Goal: Information Seeking & Learning: Check status

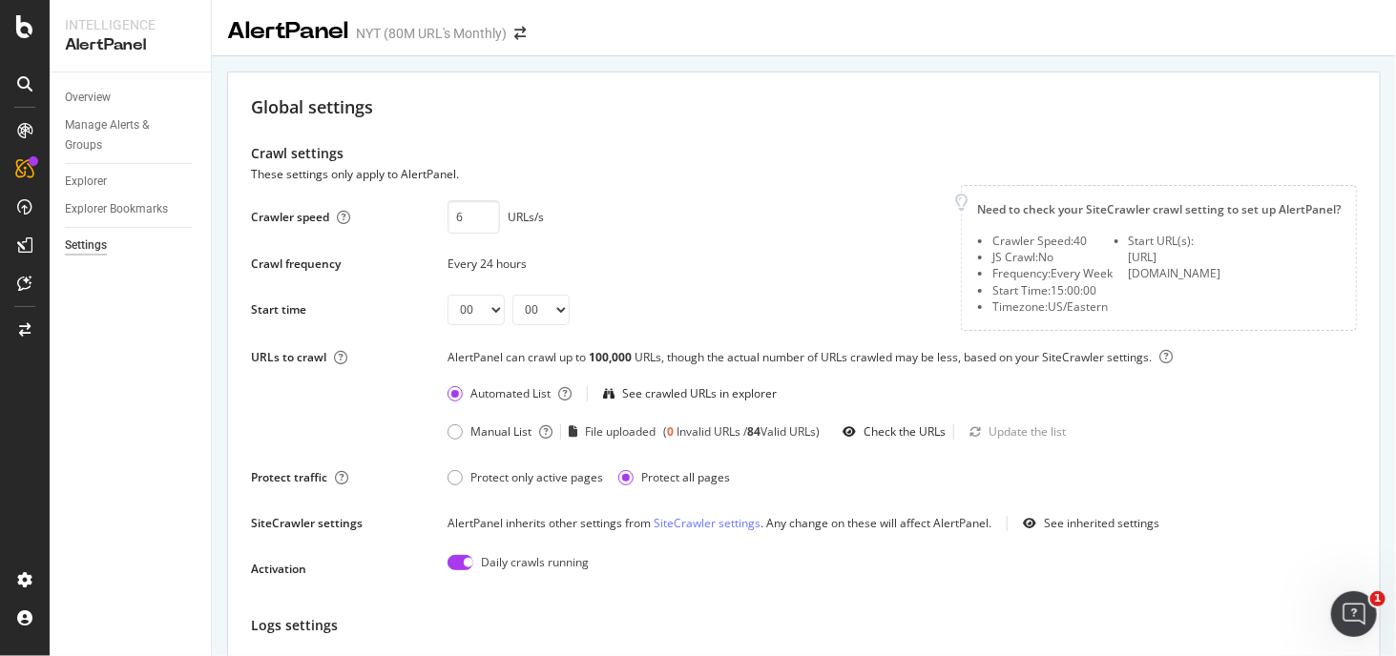
drag, startPoint x: 354, startPoint y: 289, endPoint x: 218, endPoint y: 39, distance: 284.8
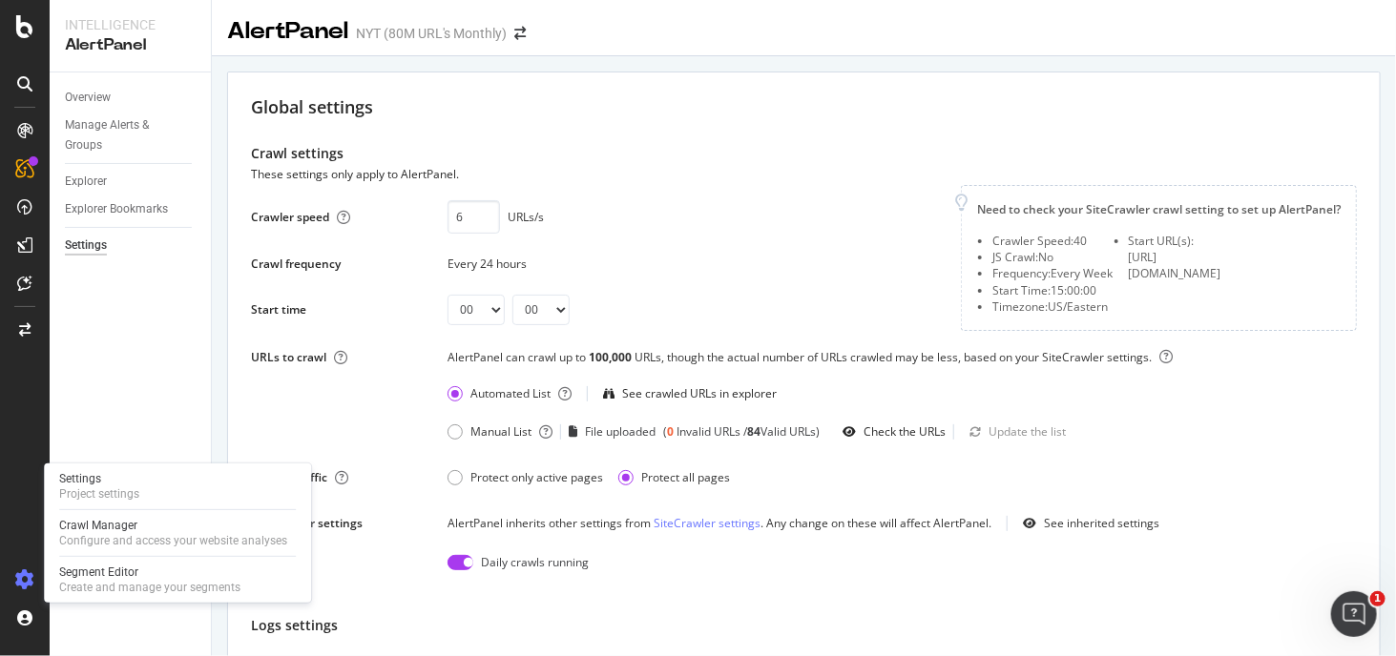
click at [26, 575] on icon at bounding box center [24, 580] width 19 height 19
click at [120, 529] on div "Crawl Manager" at bounding box center [173, 525] width 228 height 15
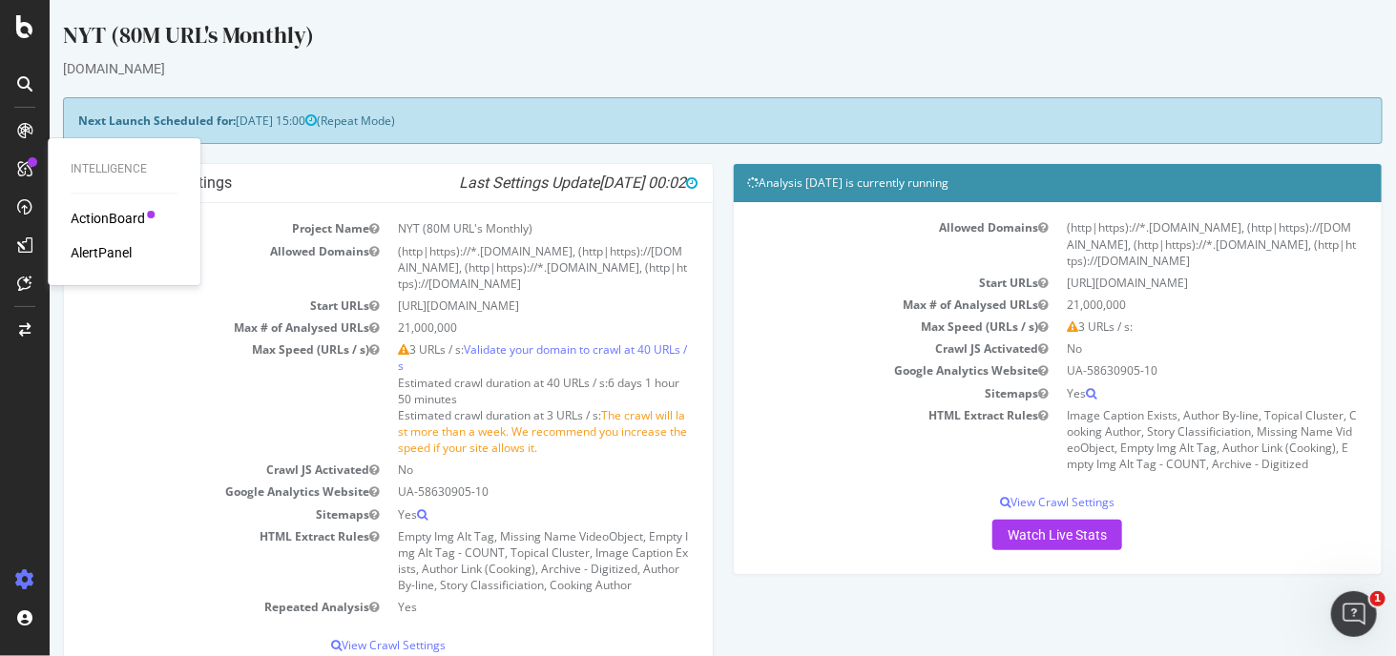
click at [122, 207] on div "Intelligence ActionBoard AlertPanel" at bounding box center [123, 211] width 137 height 139
click at [119, 247] on div "AlertPanel" at bounding box center [101, 252] width 61 height 19
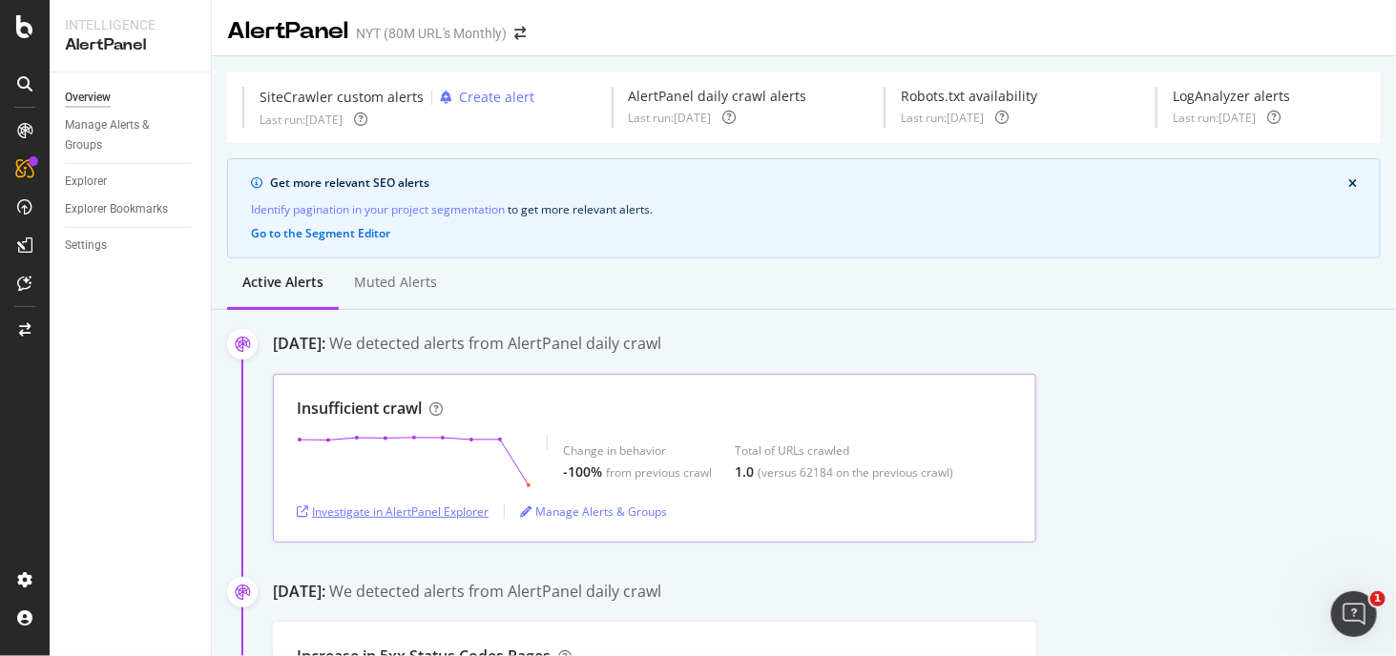
click at [450, 507] on div "Investigate in AlertPanel Explorer" at bounding box center [393, 512] width 192 height 16
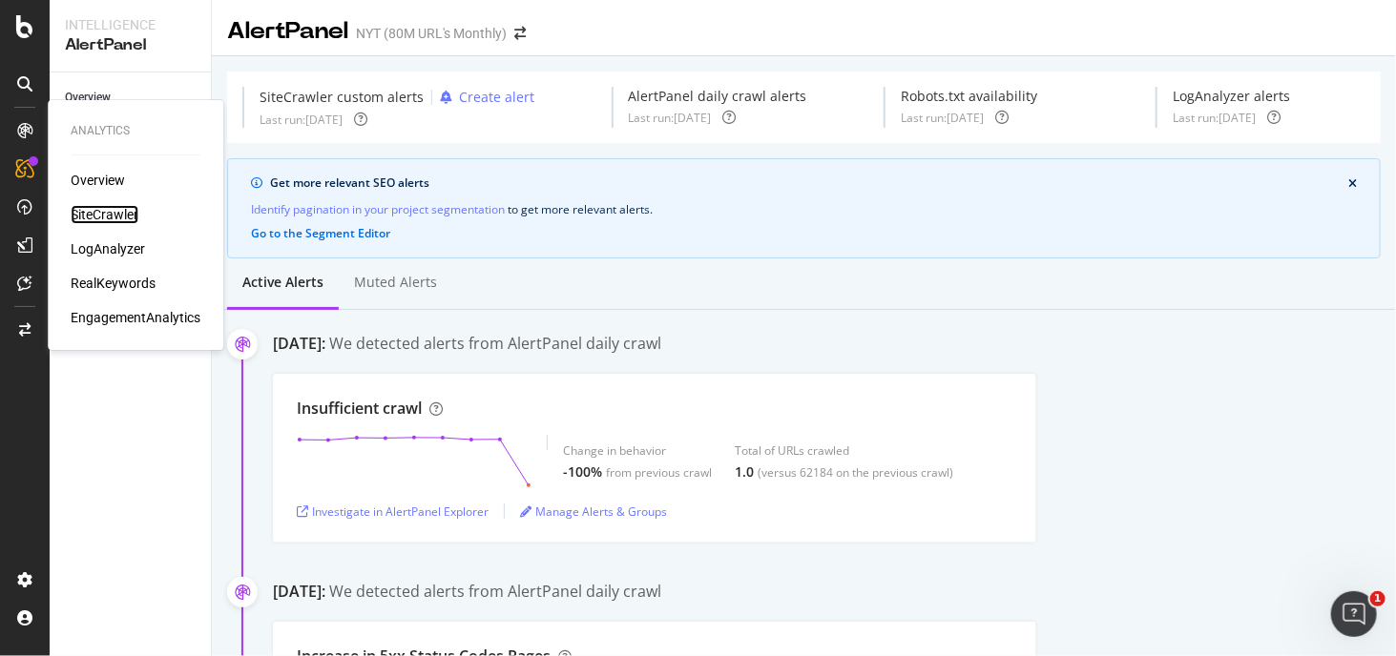
click at [111, 207] on div "SiteCrawler" at bounding box center [105, 214] width 68 height 19
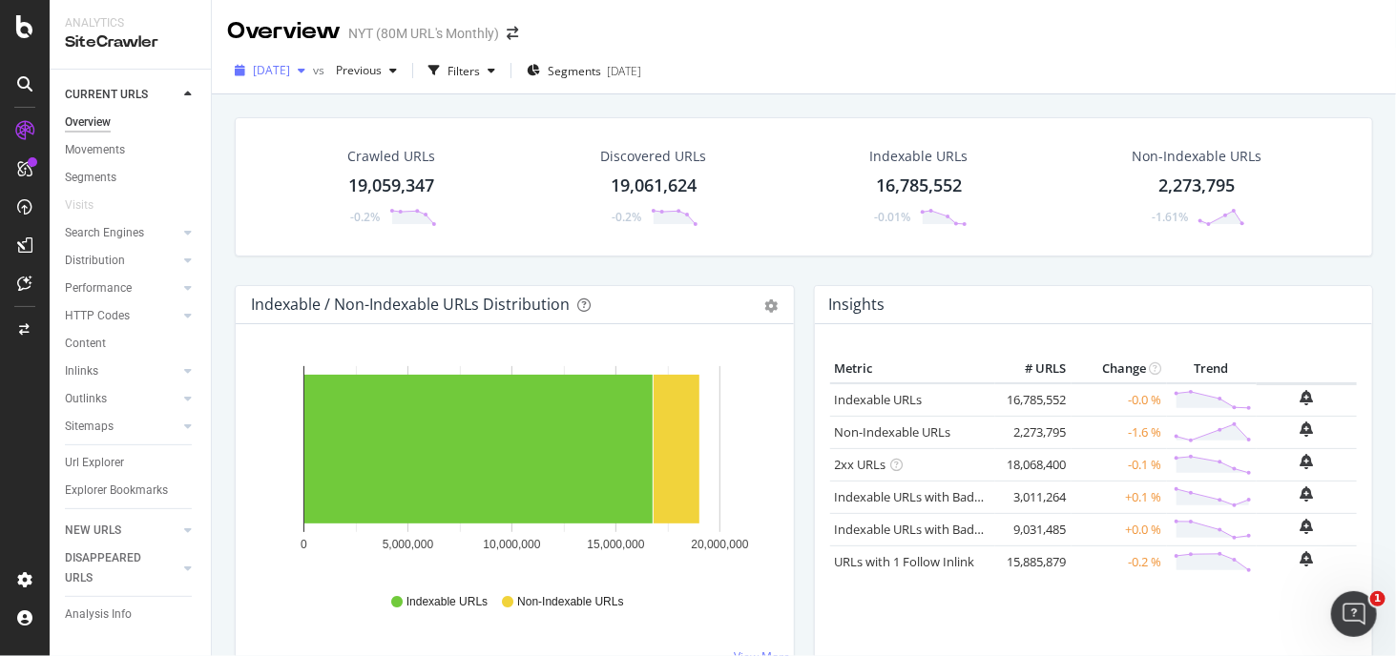
click at [290, 62] on span "[DATE]" at bounding box center [271, 70] width 37 height 16
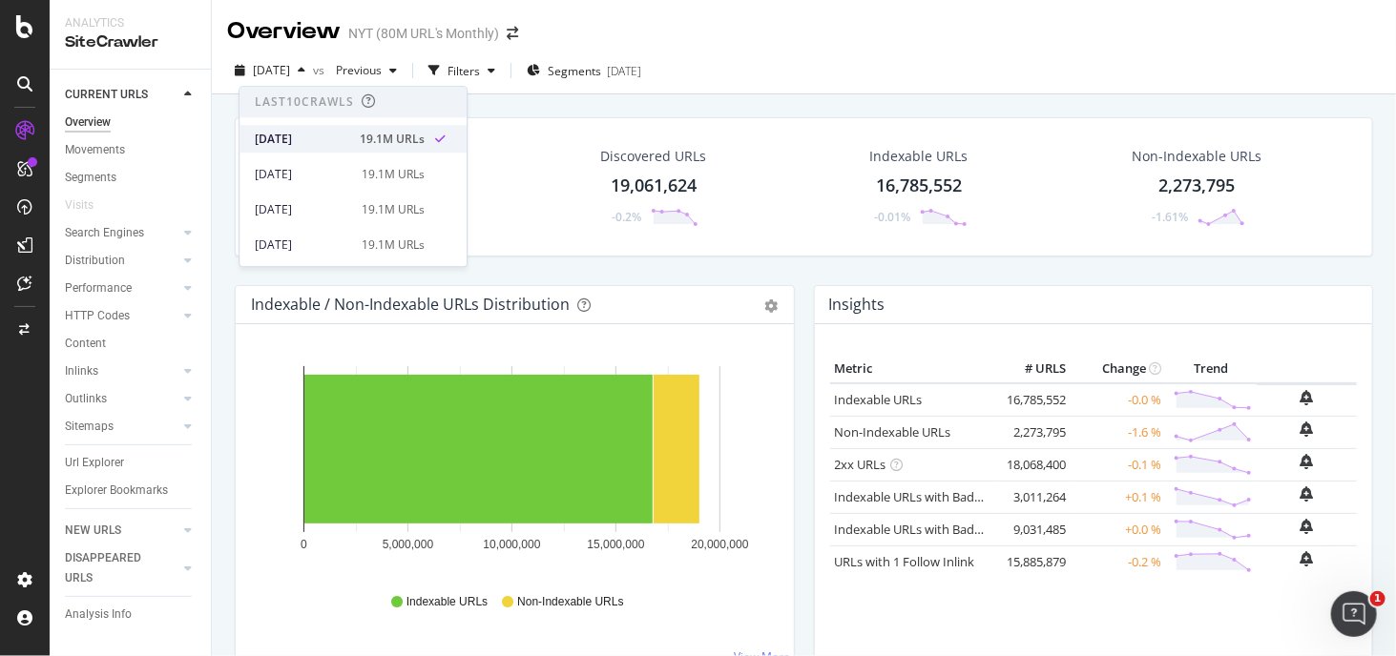
click at [322, 145] on div "[DATE]" at bounding box center [302, 139] width 94 height 17
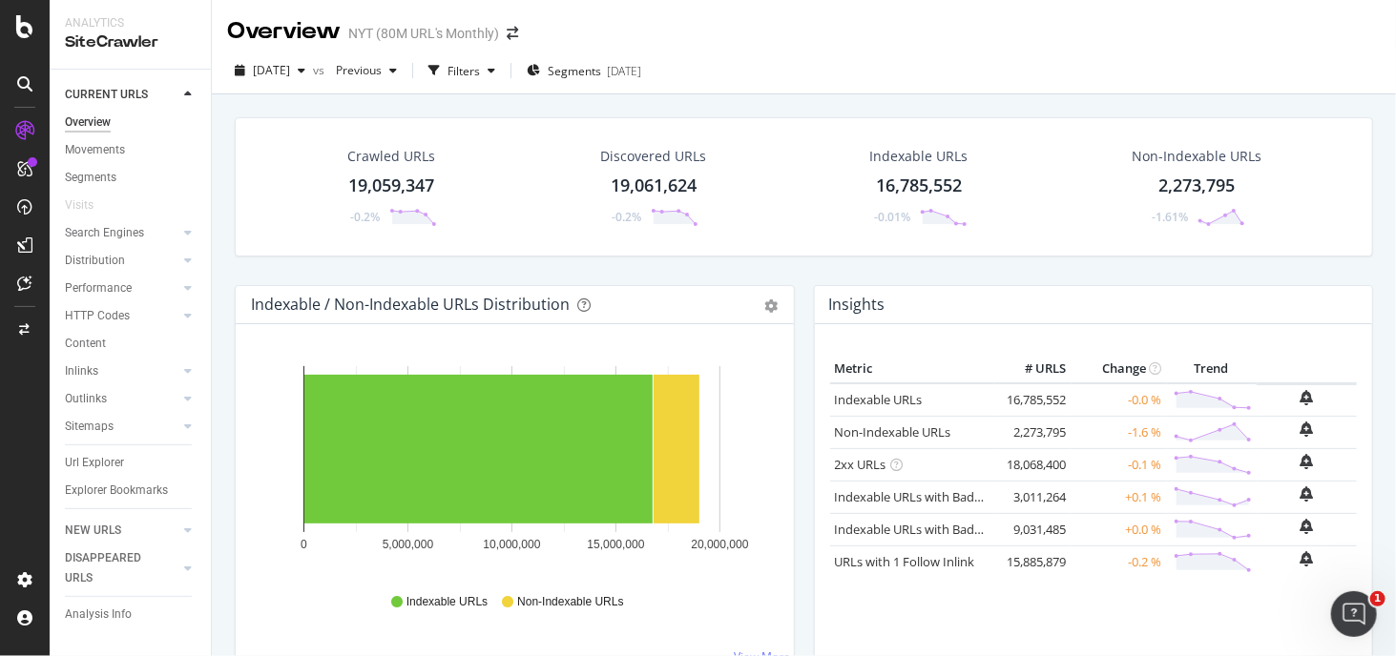
click at [328, 91] on div "[DATE] vs Previous Filters Segments [DATE]" at bounding box center [804, 74] width 1184 height 38
click at [290, 74] on span "[DATE]" at bounding box center [271, 70] width 37 height 16
click at [220, 452] on div "Crawled URLs 19,059,347 -0.2% Discovered URLs 19,061,624 -0.2% Indexable URLs 1…" at bounding box center [804, 422] width 1184 height 656
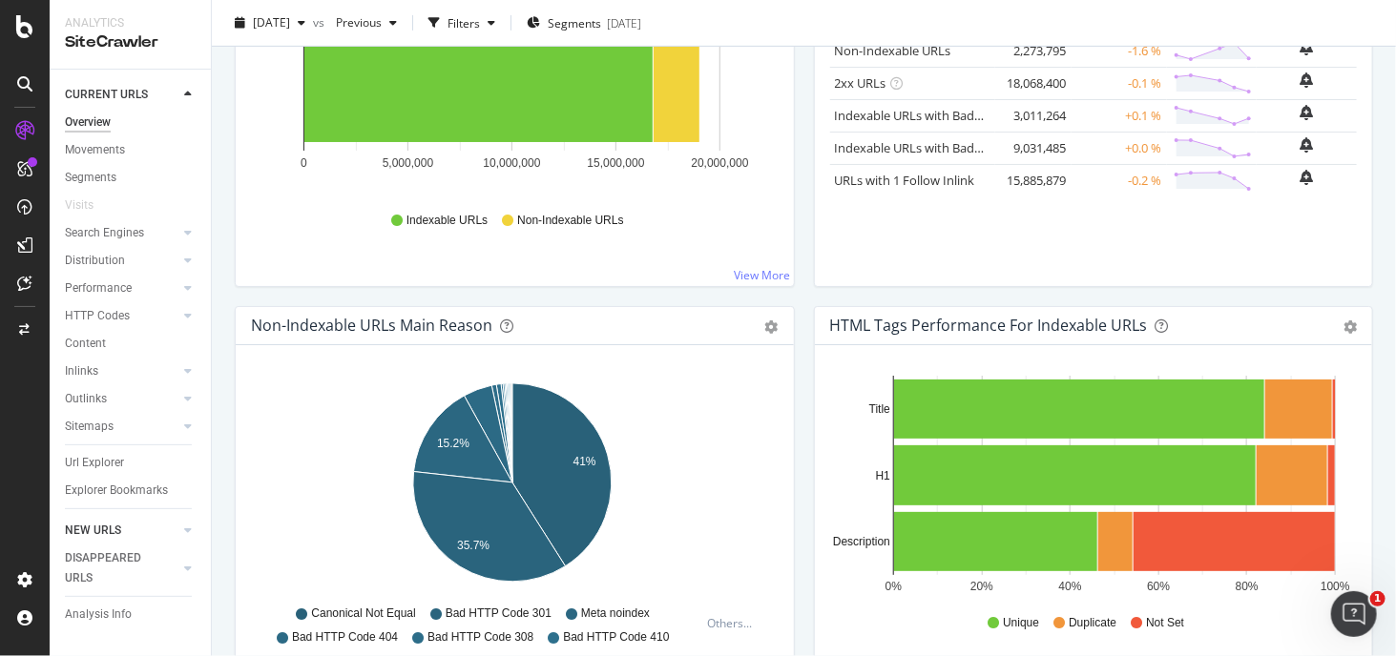
click at [127, 533] on link "NEW URLS" at bounding box center [122, 531] width 114 height 20
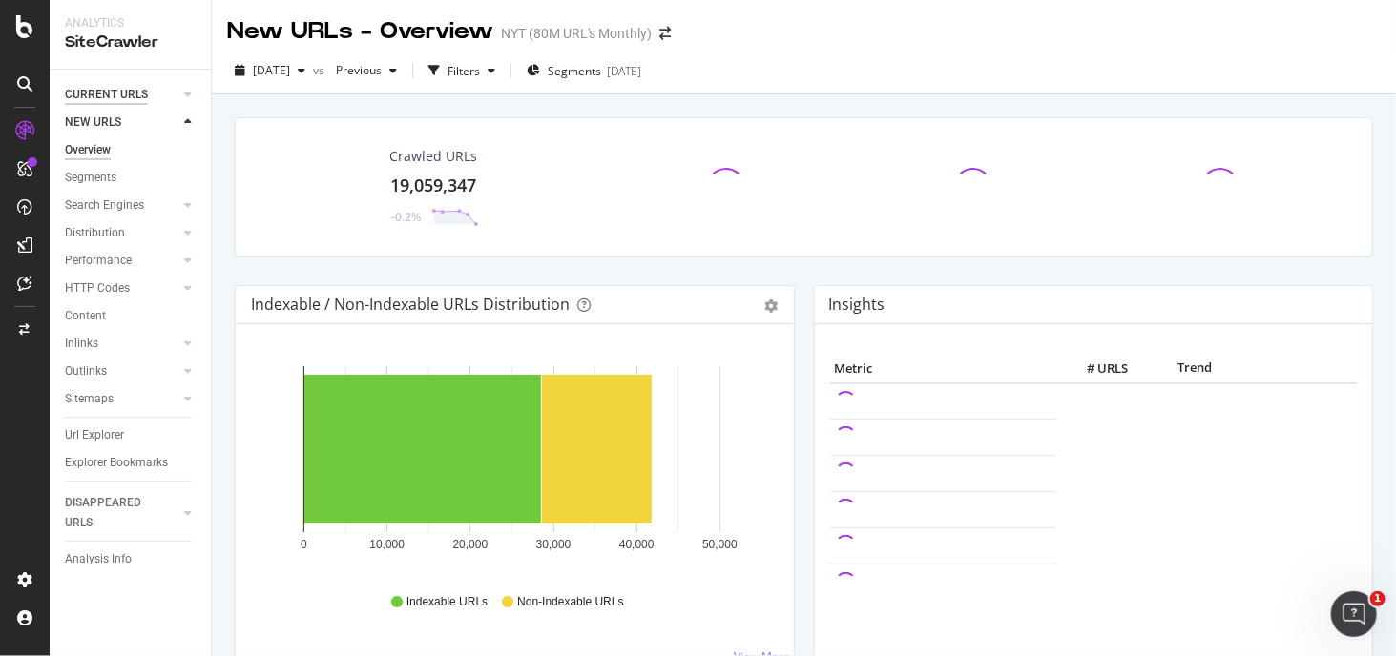
click at [107, 94] on div "CURRENT URLS" at bounding box center [106, 95] width 83 height 20
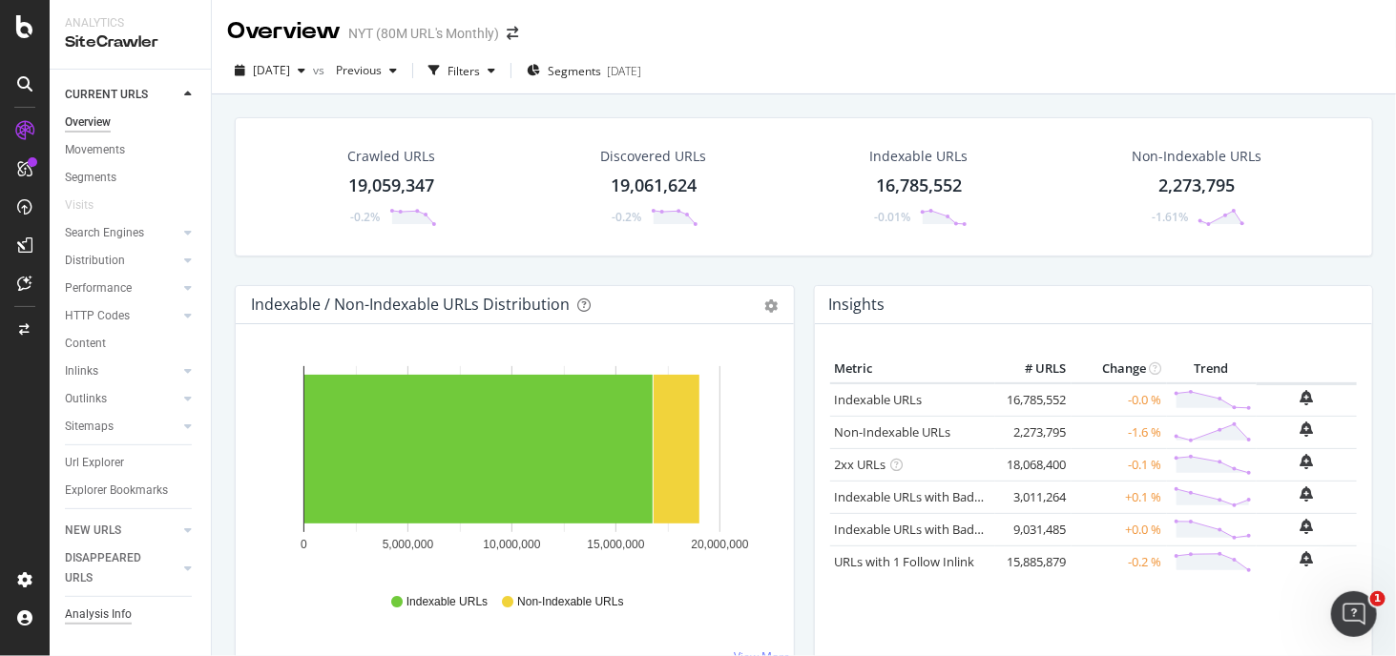
click at [115, 609] on div "Analysis Info" at bounding box center [98, 615] width 67 height 20
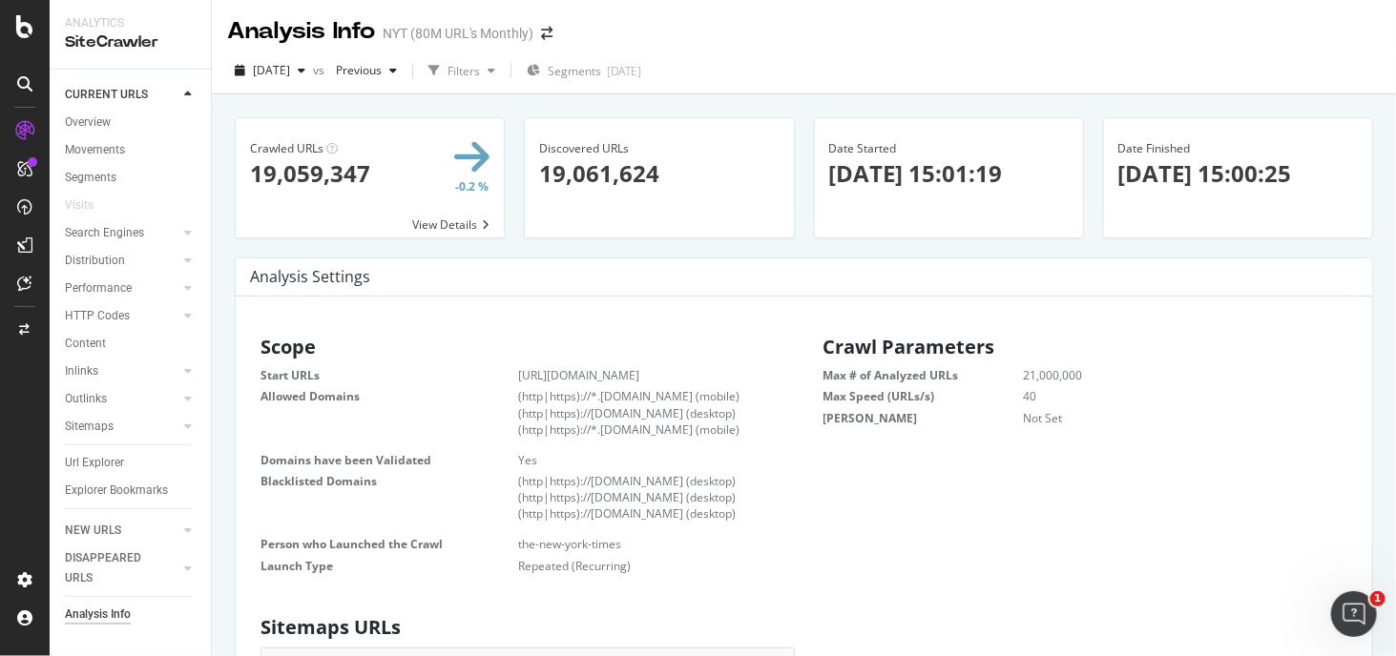
click at [324, 90] on div "[DATE] vs Previous Filters Segments [DATE]" at bounding box center [804, 74] width 1184 height 38
click at [290, 73] on span "[DATE]" at bounding box center [271, 70] width 37 height 16
click at [635, 278] on div "Analysis Settings" at bounding box center [804, 278] width 1136 height 38
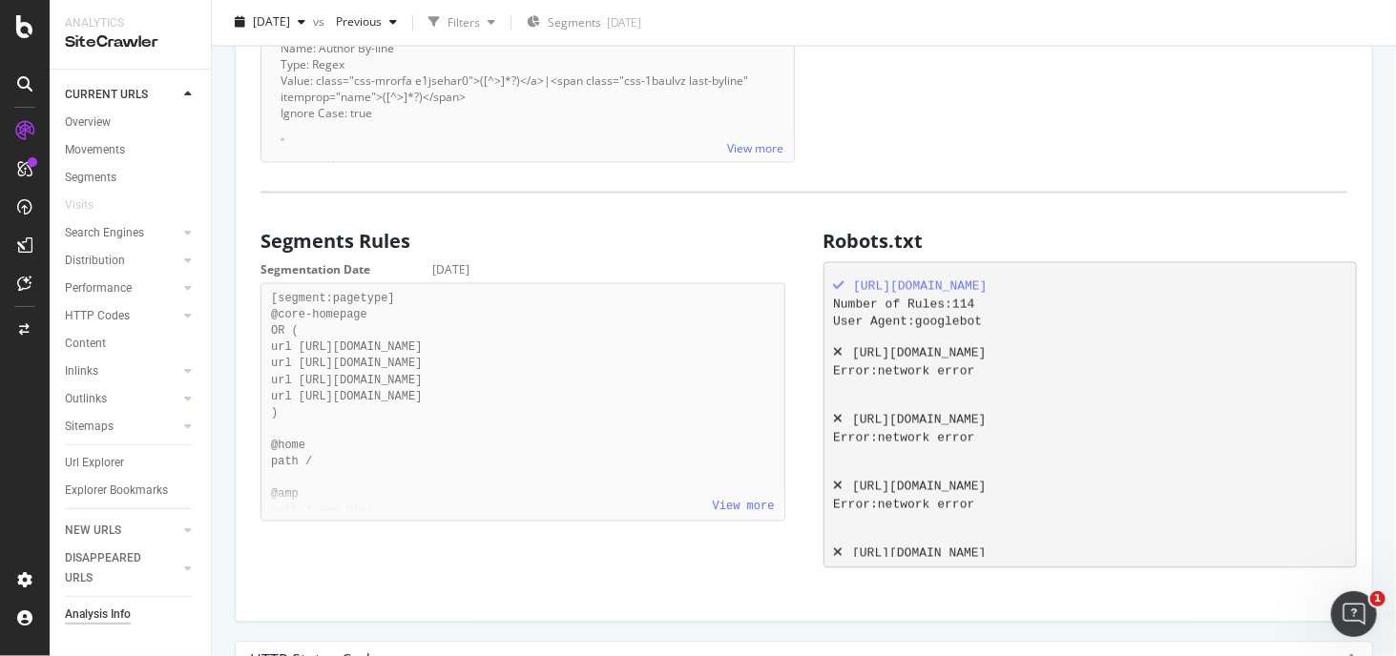
scroll to position [43845, 0]
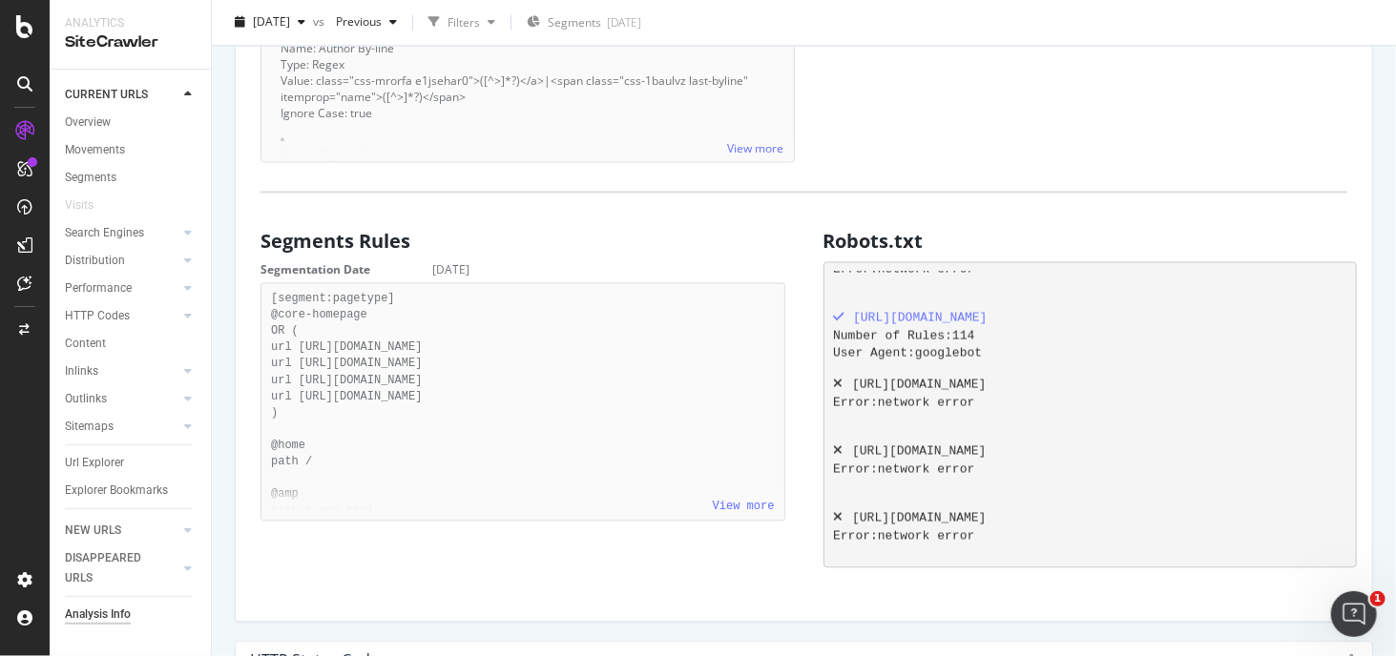
drag, startPoint x: 1136, startPoint y: 495, endPoint x: 949, endPoint y: 534, distance: 191.1
click at [949, 534] on div "Error: network error" at bounding box center [1088, 538] width 510 height 18
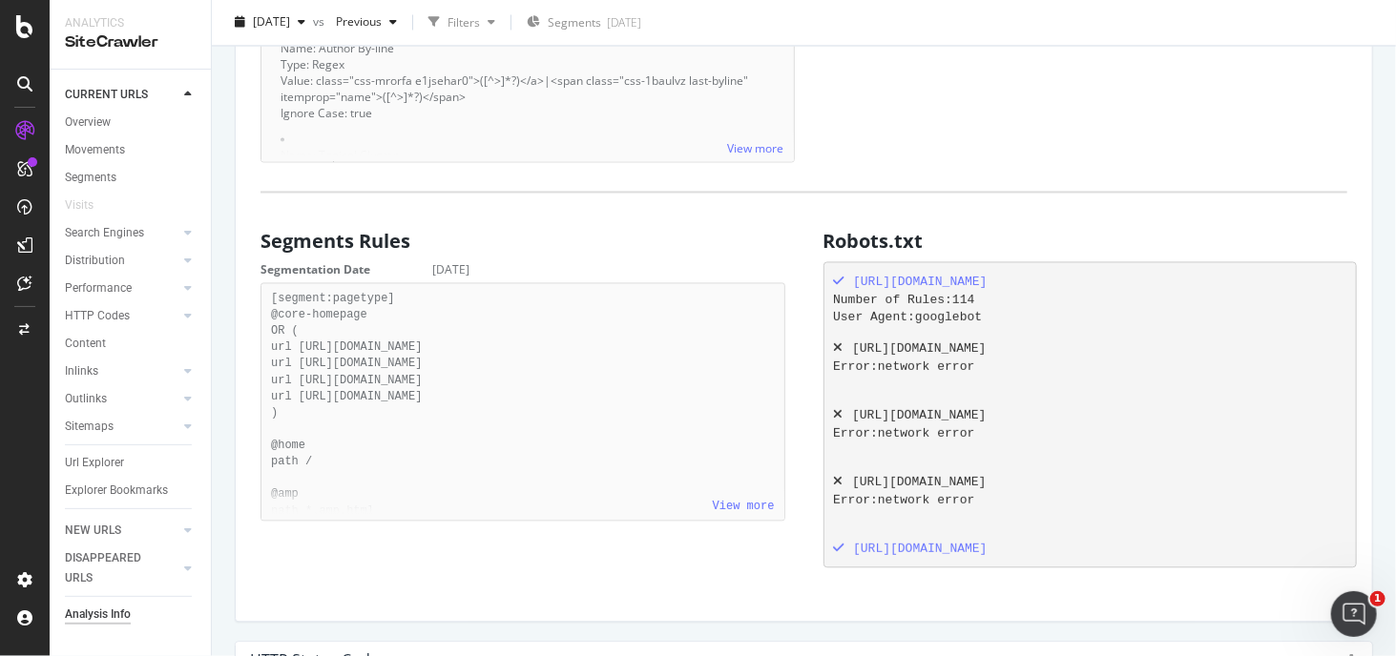
scroll to position [42700, 0]
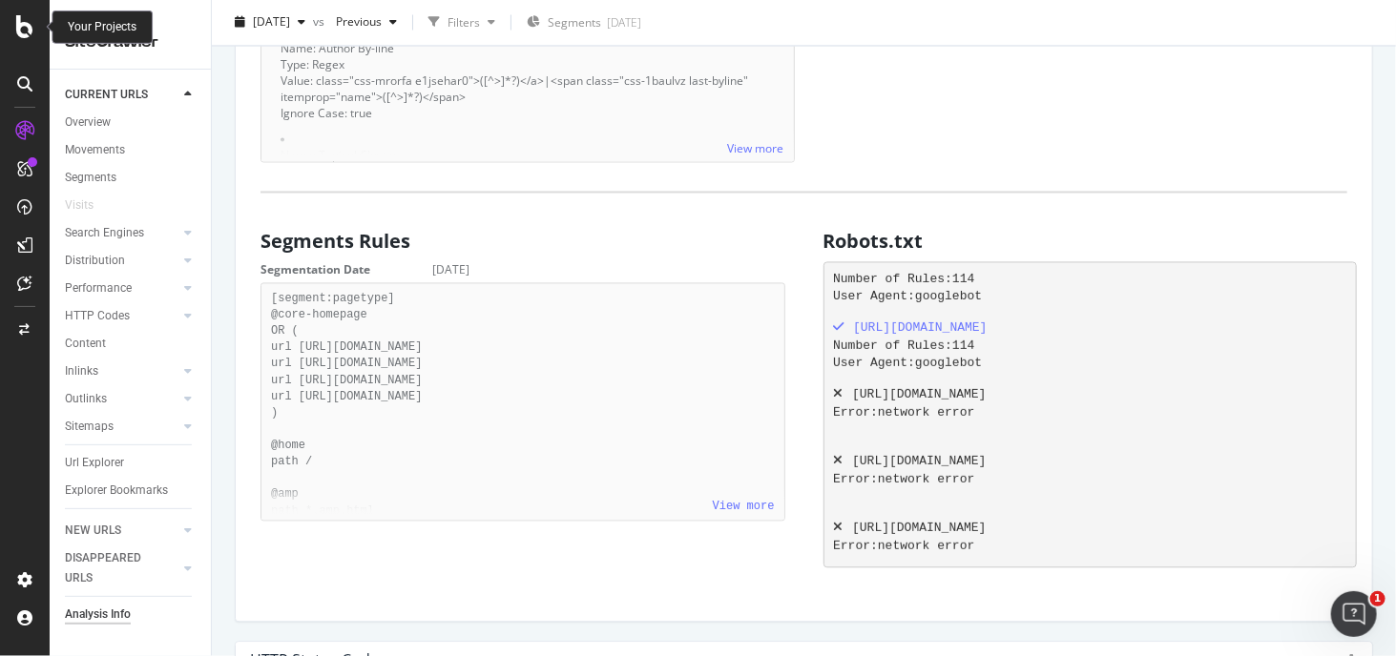
click at [28, 22] on icon at bounding box center [24, 26] width 17 height 23
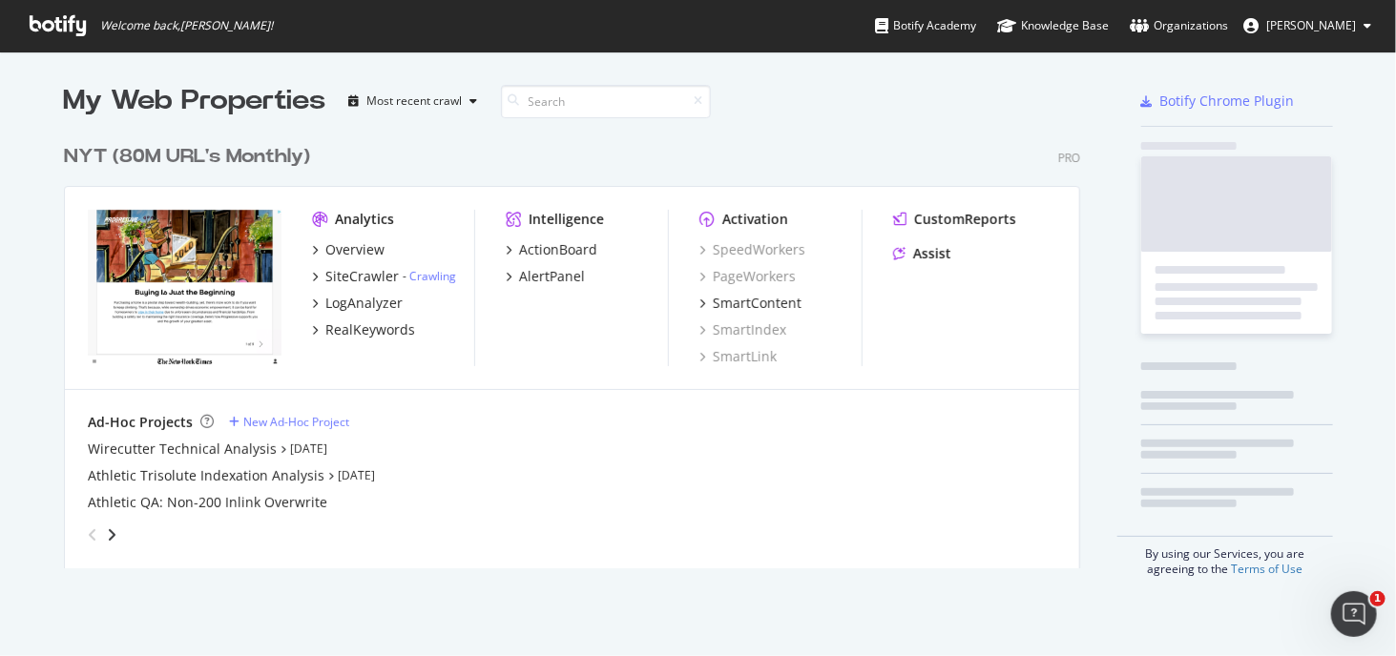
scroll to position [642, 1367]
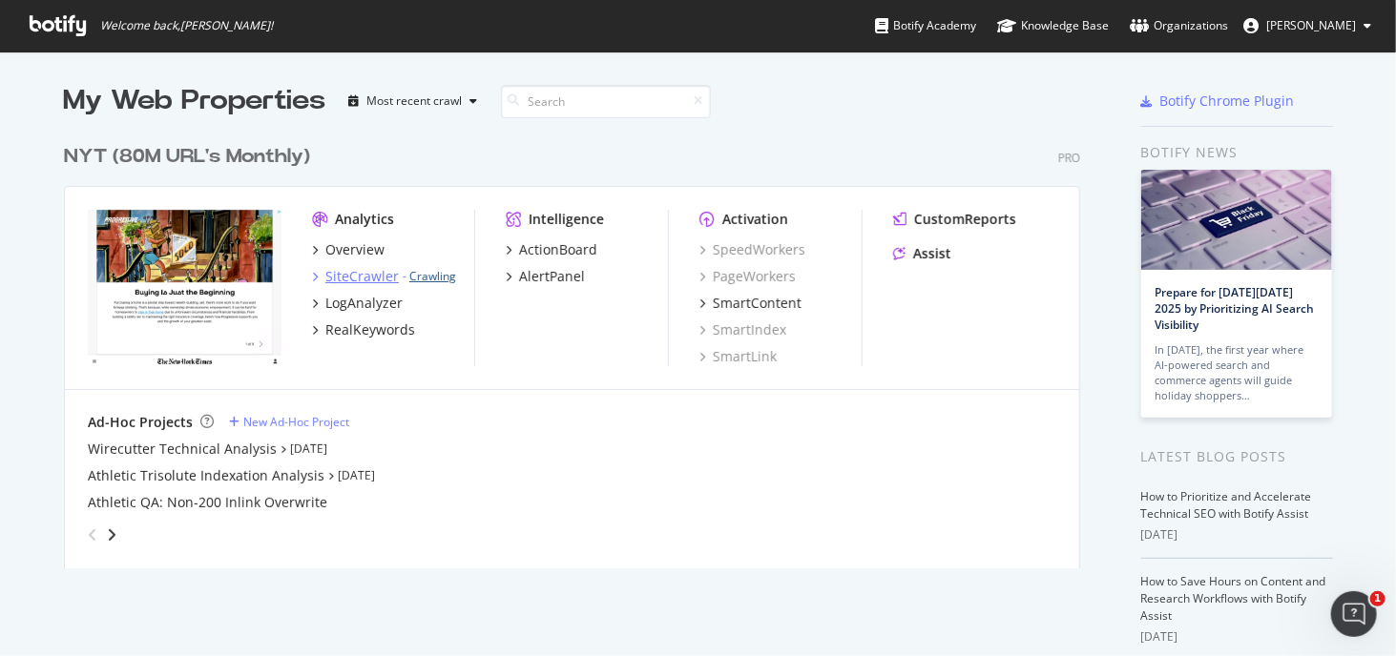
click at [436, 276] on link "Crawling" at bounding box center [432, 276] width 47 height 16
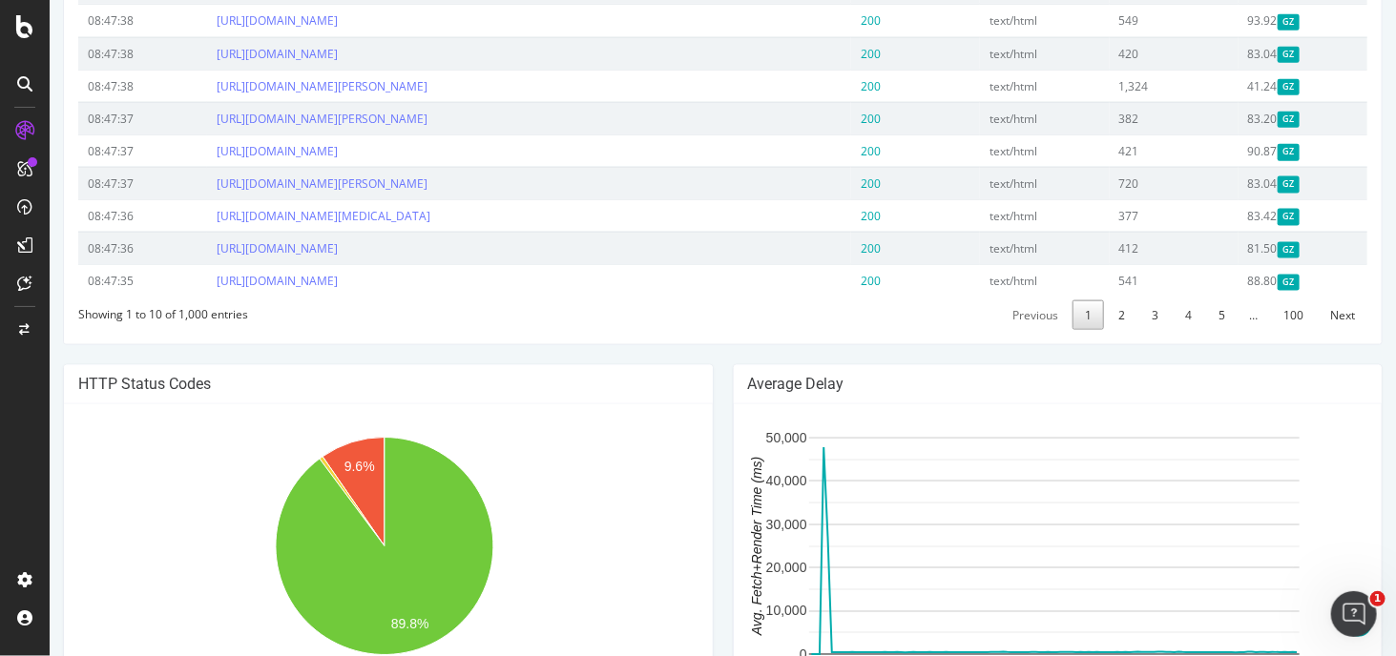
scroll to position [1336, 0]
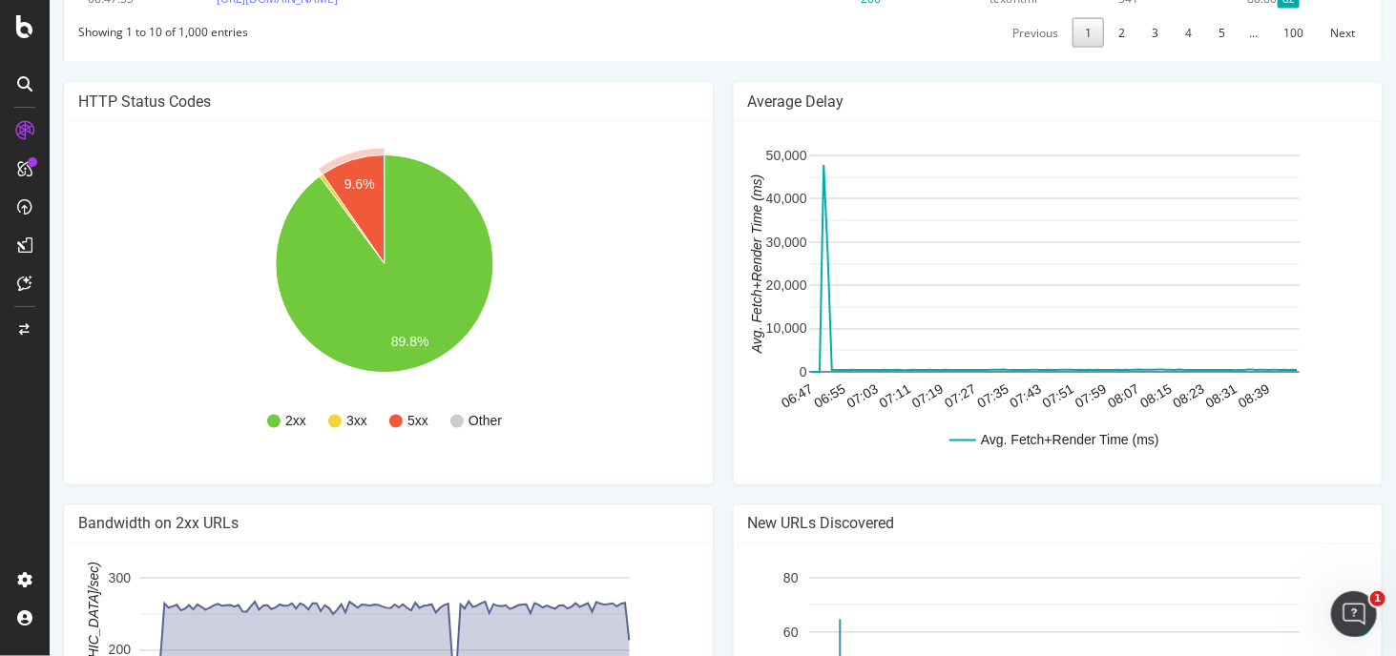
click at [397, 428] on circle "A chart." at bounding box center [394, 421] width 13 height 13
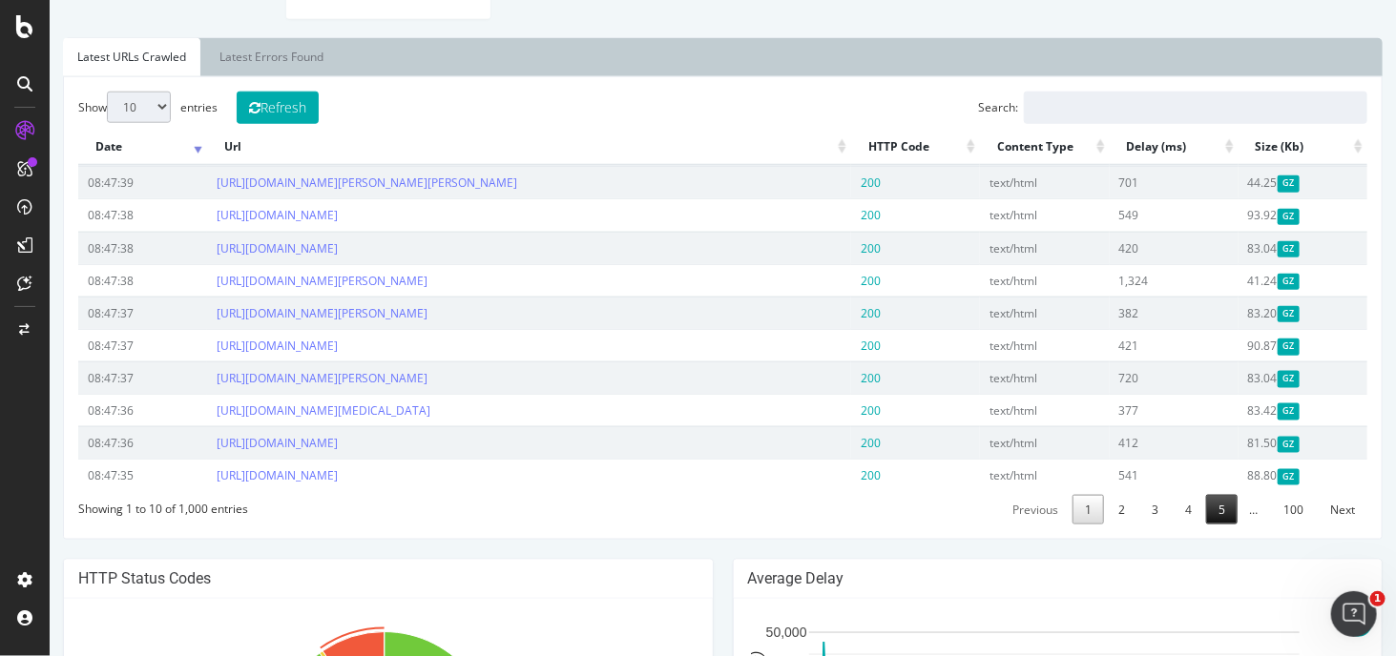
click at [1219, 525] on link "5" at bounding box center [1220, 510] width 31 height 30
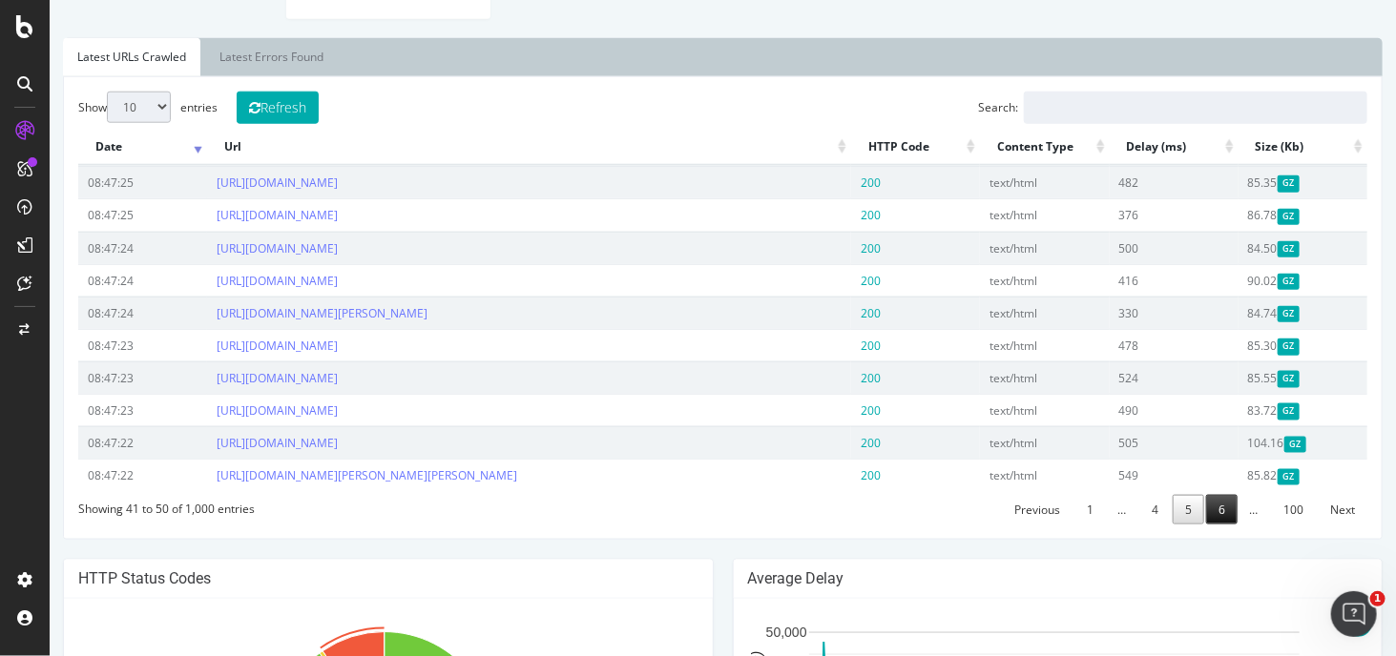
click at [1216, 525] on link "6" at bounding box center [1220, 510] width 31 height 30
click at [1218, 525] on link "7" at bounding box center [1220, 510] width 31 height 30
click at [1207, 514] on link "8" at bounding box center [1220, 510] width 31 height 30
click at [1213, 525] on link "9" at bounding box center [1220, 510] width 31 height 30
click at [1270, 525] on link "100" at bounding box center [1292, 510] width 45 height 30
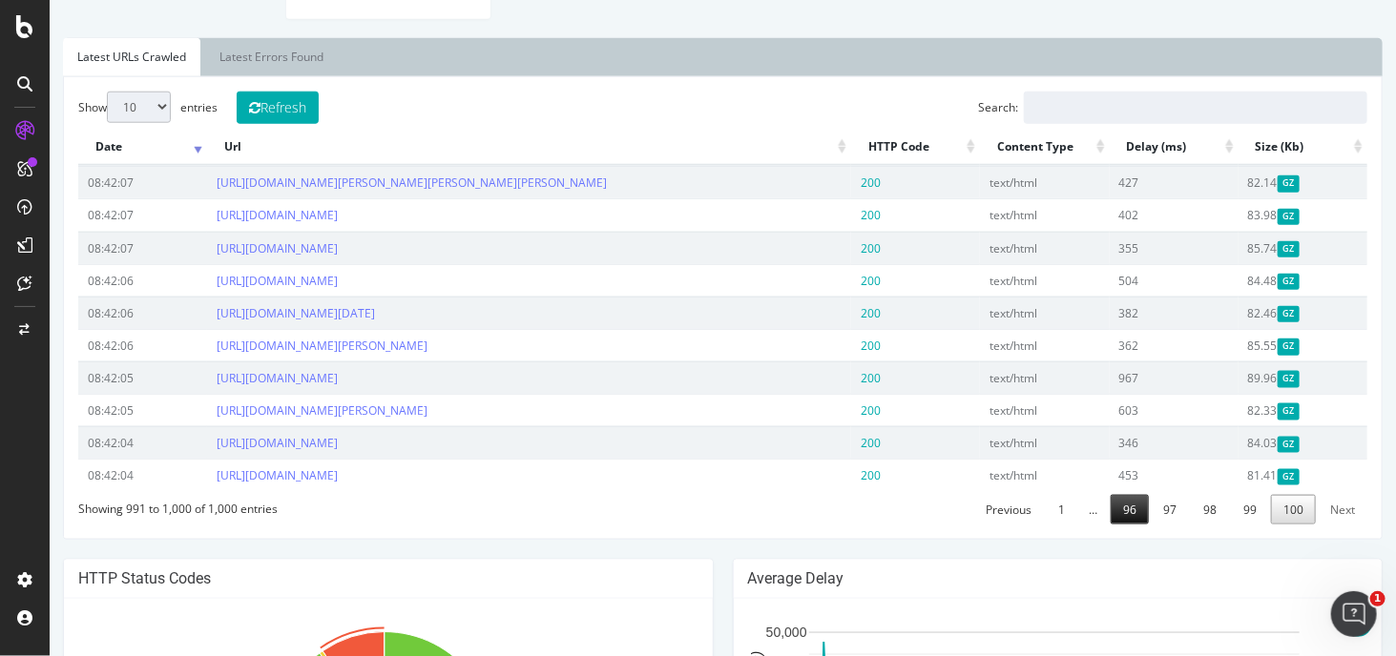
click at [1121, 525] on link "96" at bounding box center [1129, 510] width 38 height 30
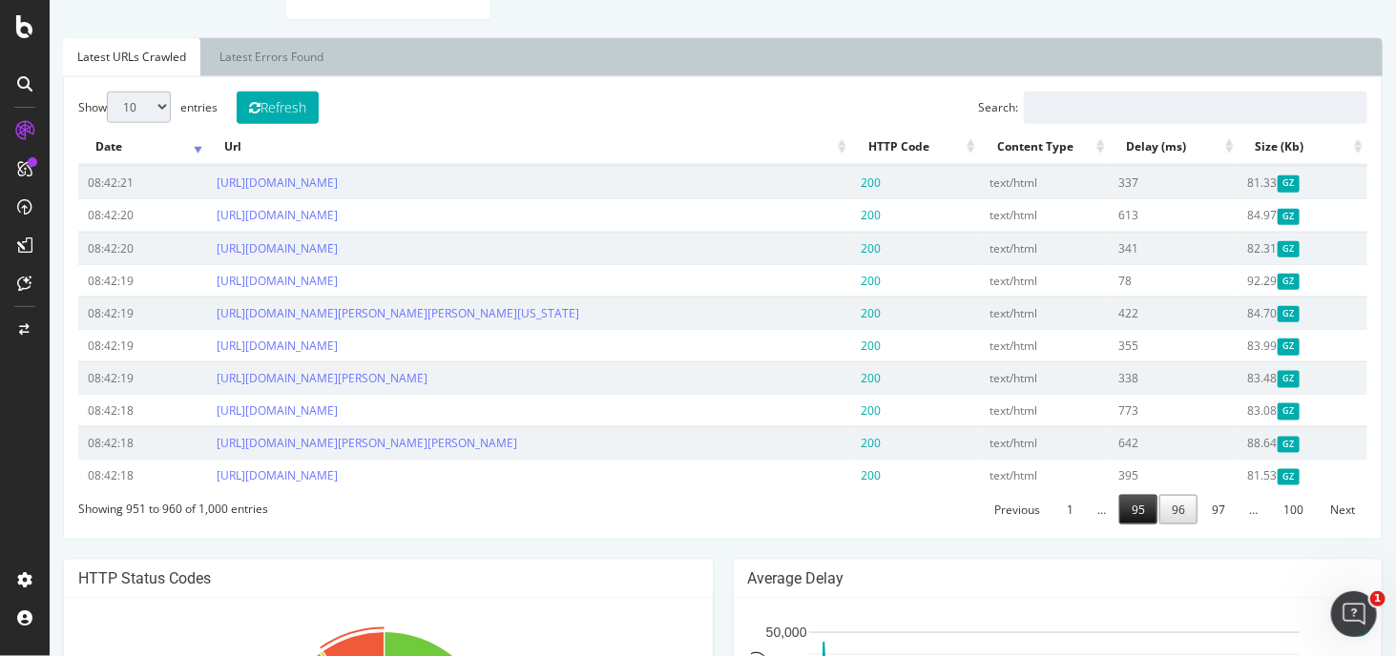
click at [1130, 525] on link "95" at bounding box center [1137, 510] width 38 height 30
click at [1122, 525] on link "94" at bounding box center [1137, 510] width 38 height 30
click at [1136, 525] on link "93" at bounding box center [1137, 510] width 38 height 30
click at [1123, 525] on link "92" at bounding box center [1137, 510] width 38 height 30
click at [1131, 525] on link "91" at bounding box center [1137, 510] width 38 height 30
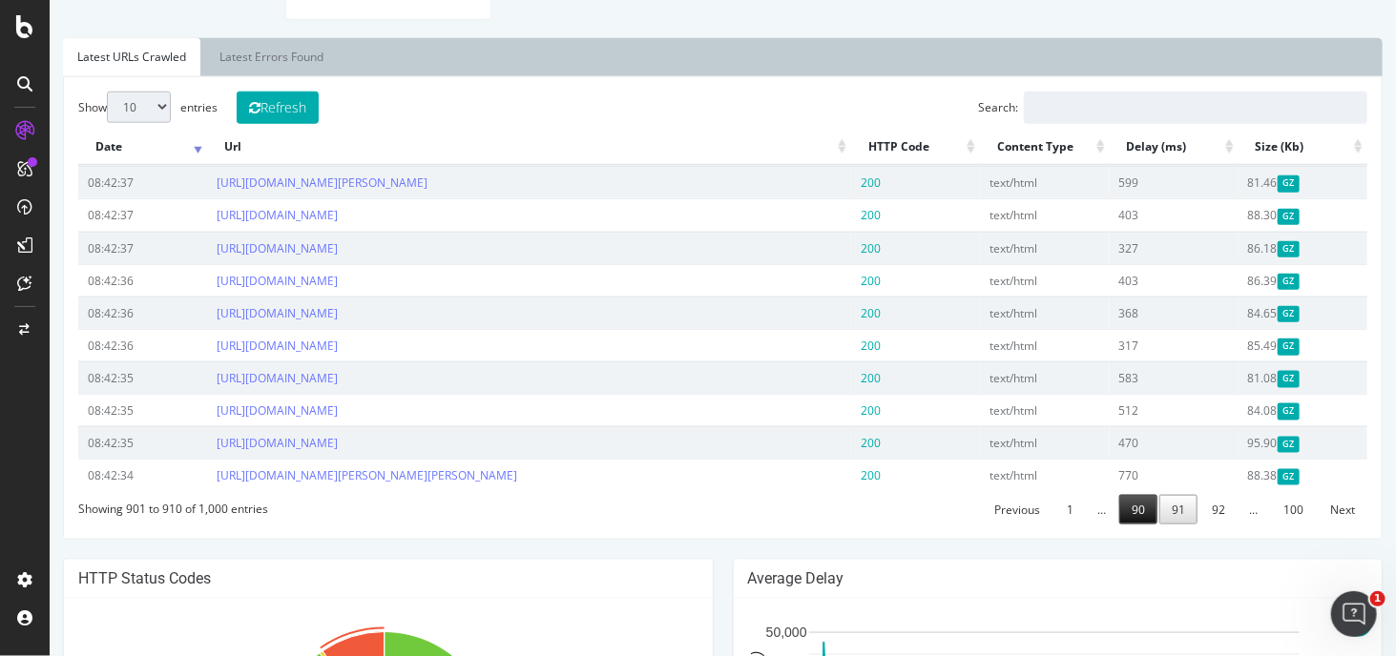
click at [1131, 525] on link "90" at bounding box center [1137, 510] width 38 height 30
click at [1131, 525] on link "89" at bounding box center [1137, 510] width 38 height 30
click at [1131, 536] on div "NYT (80M URL's Monthly) [DOMAIN_NAME] Your Botify Analysis is on its way Our cr…" at bounding box center [722, 282] width 1346 height 2244
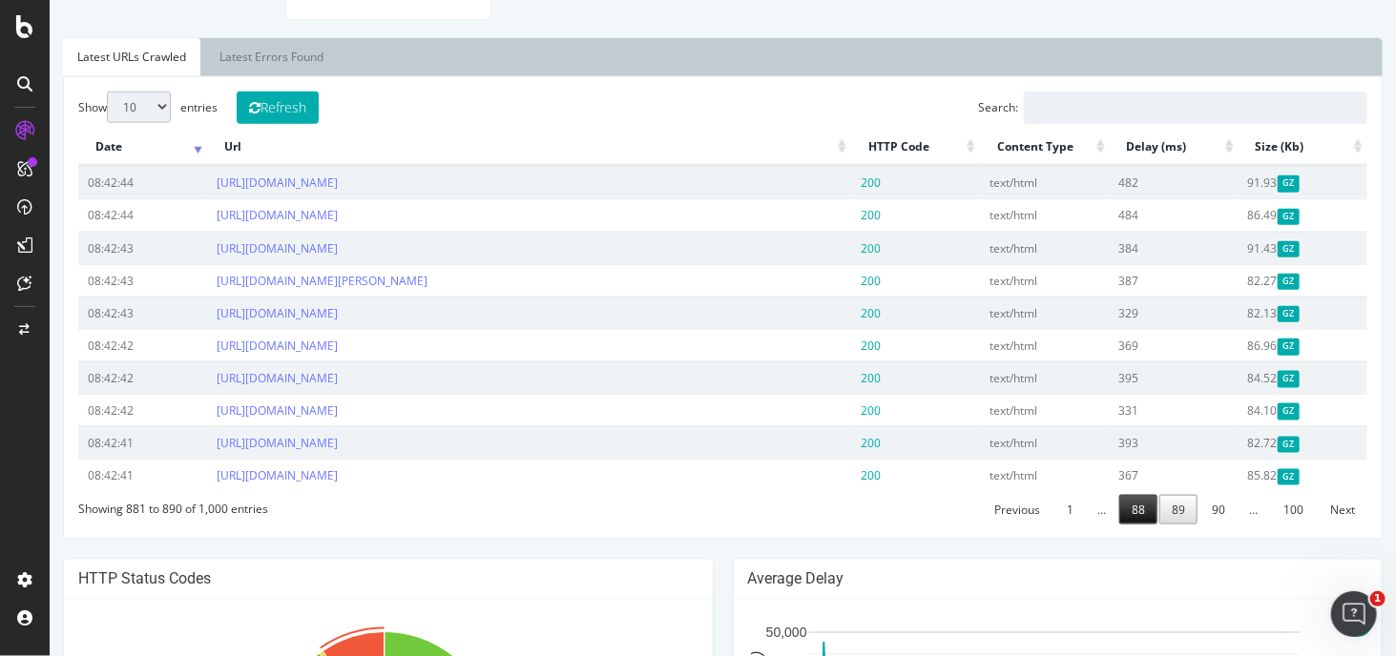
click at [1126, 503] on link "88" at bounding box center [1137, 510] width 38 height 30
click at [1126, 459] on td "327" at bounding box center [1173, 443] width 129 height 32
click at [1128, 525] on div "Previous 1 … 87 88 89 … 100 Next" at bounding box center [1172, 508] width 387 height 32
click at [1128, 525] on link "87" at bounding box center [1137, 510] width 38 height 30
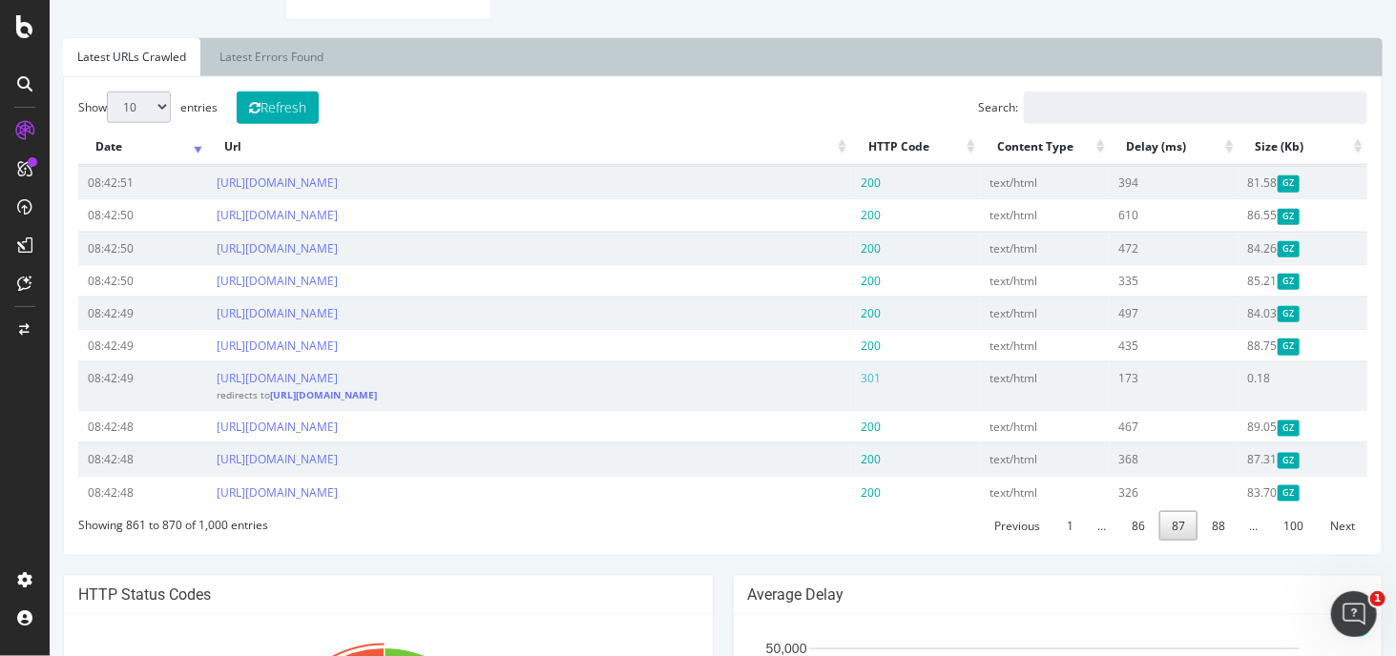
click at [1128, 541] on link "86" at bounding box center [1137, 526] width 38 height 30
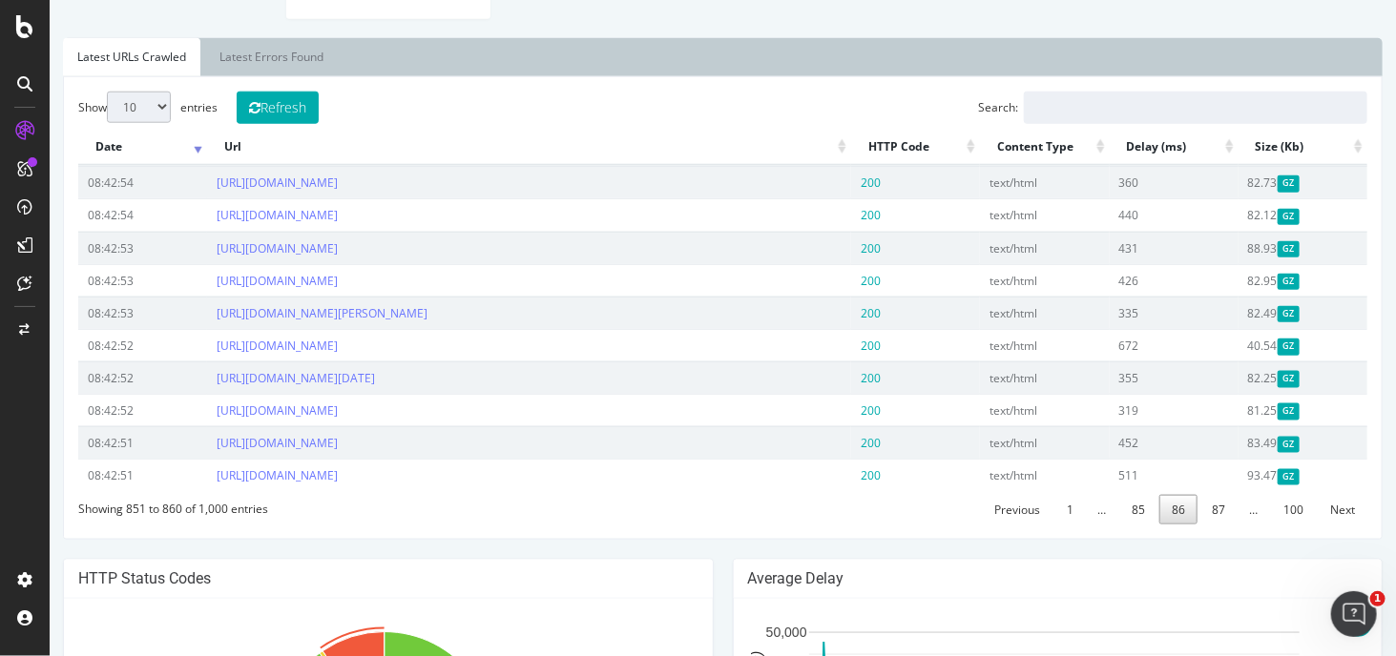
click at [1128, 559] on div "NYT (80M URL's Monthly) [DOMAIN_NAME] Your Botify Analysis is on its way Our cr…" at bounding box center [722, 282] width 1346 height 2244
click at [1128, 525] on link "85" at bounding box center [1137, 510] width 38 height 30
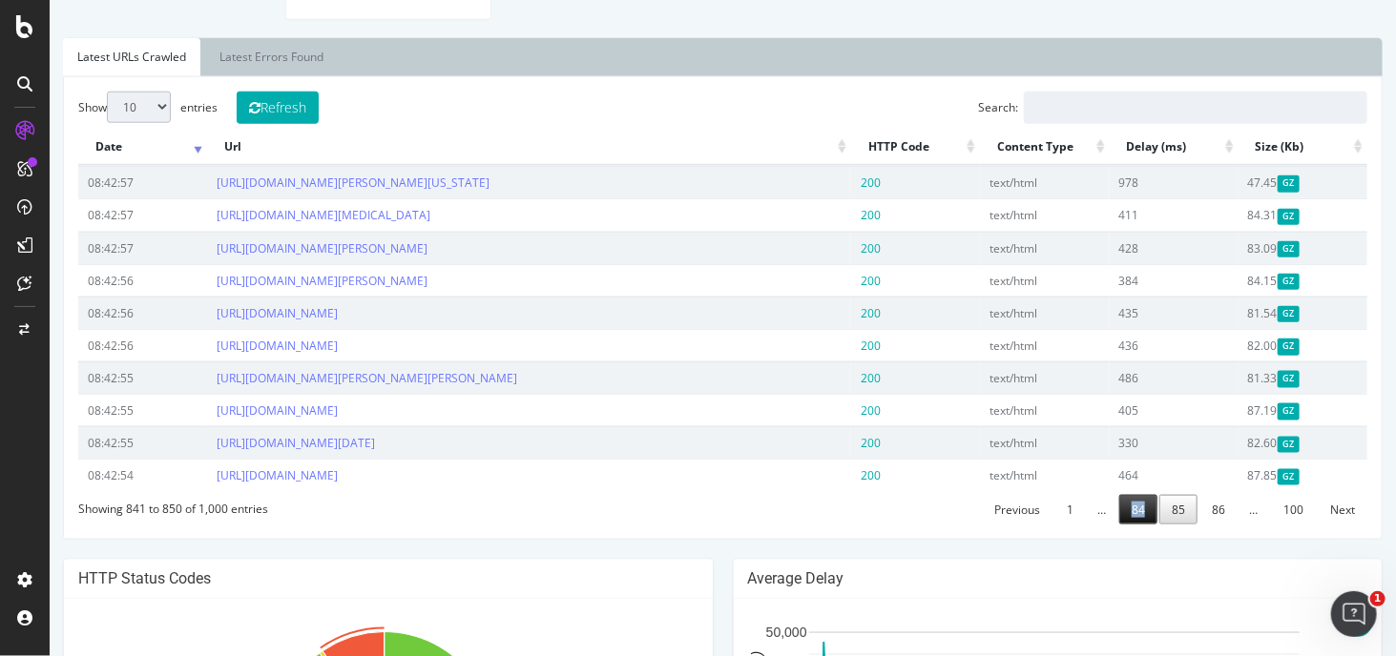
drag, startPoint x: 1131, startPoint y: 553, endPoint x: 1132, endPoint y: 565, distance: 11.5
click at [1132, 525] on div "Previous 1 … 84 85 86 … 100 Next" at bounding box center [1172, 508] width 387 height 32
click at [1132, 525] on link "84" at bounding box center [1137, 510] width 38 height 30
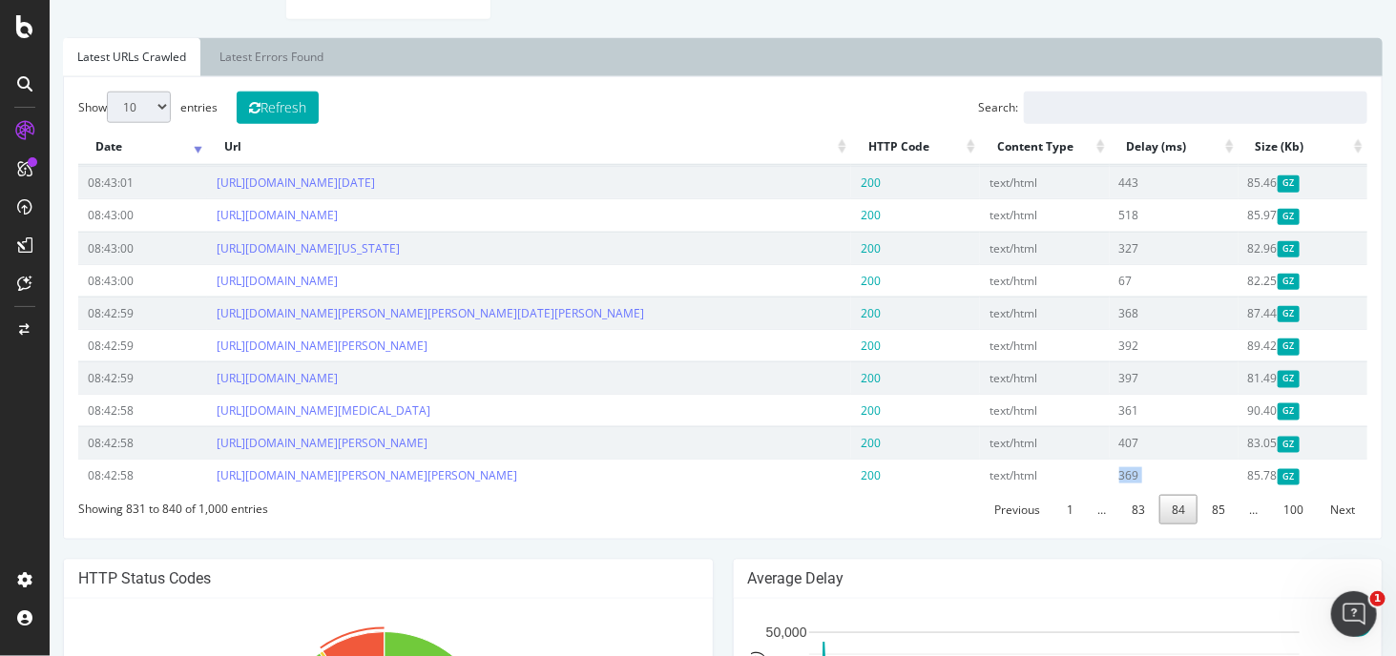
click at [1132, 491] on td "369" at bounding box center [1173, 475] width 129 height 32
click at [1130, 525] on link "83" at bounding box center [1137, 510] width 38 height 30
click at [1130, 619] on div "NYT (80M URL's Monthly) [DOMAIN_NAME] Your Botify Analysis is on its way Our cr…" at bounding box center [722, 282] width 1346 height 2244
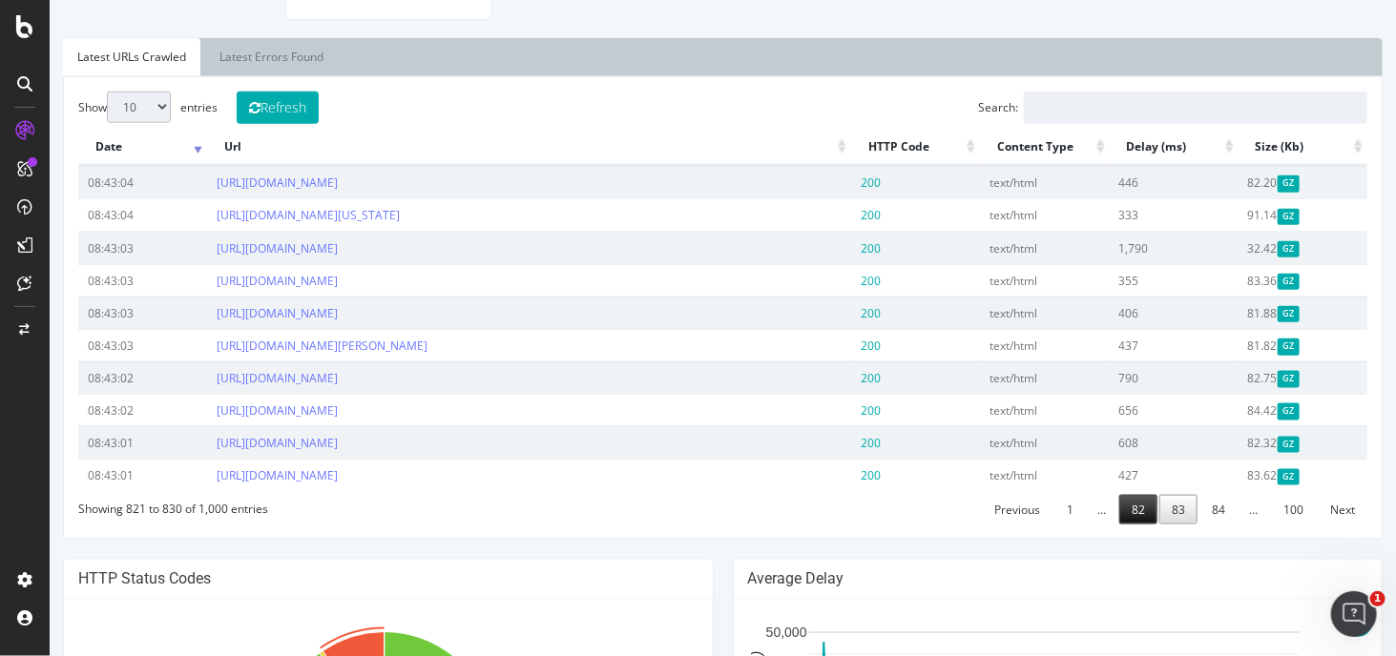
click at [1132, 525] on link "82" at bounding box center [1137, 510] width 38 height 30
click at [1119, 525] on link "81" at bounding box center [1137, 510] width 38 height 30
click at [1120, 525] on link "80" at bounding box center [1137, 510] width 38 height 30
click at [1120, 525] on link "79" at bounding box center [1137, 510] width 38 height 30
click at [1120, 540] on div "Show 10 25 50 100 entries Refresh Search: Date Url HTTP Code Content Type Delay…" at bounding box center [722, 308] width 1320 height 464
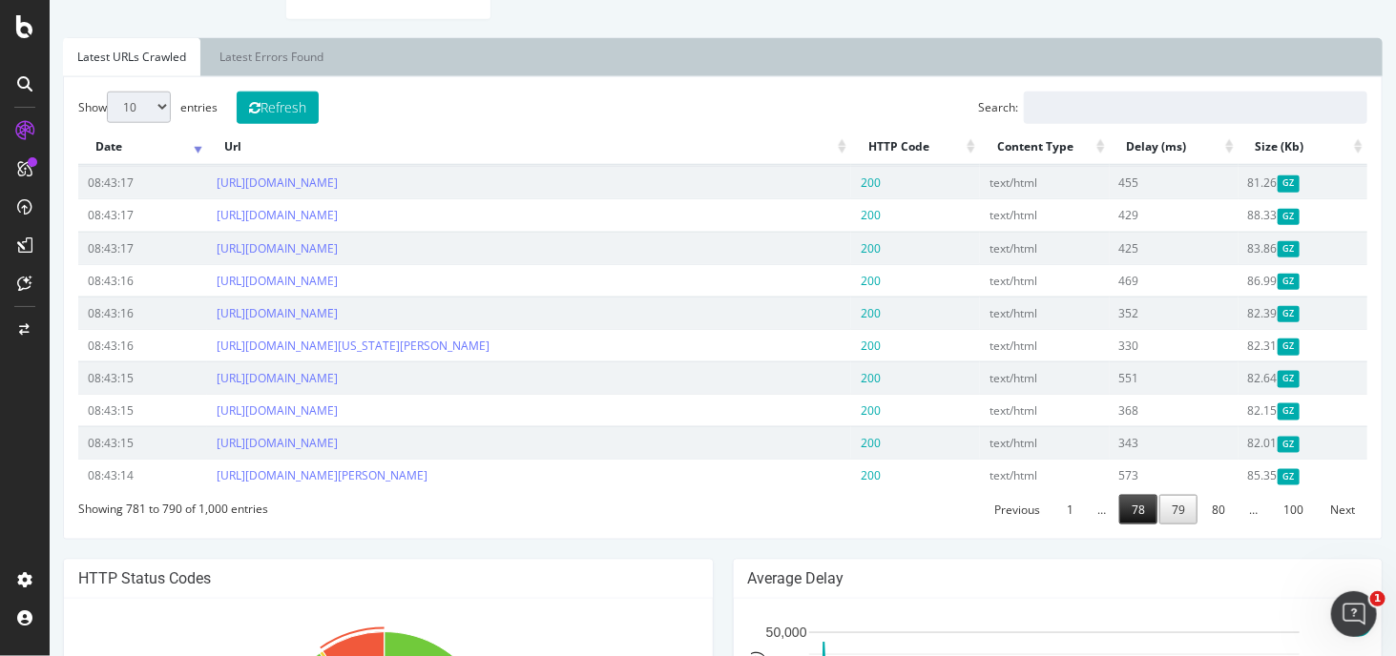
click at [1118, 525] on link "78" at bounding box center [1137, 510] width 38 height 30
click at [1118, 525] on link "77" at bounding box center [1137, 510] width 38 height 30
click at [1122, 520] on link "76" at bounding box center [1137, 510] width 38 height 30
click at [1122, 520] on link "75" at bounding box center [1137, 510] width 38 height 30
click at [1122, 520] on link "74" at bounding box center [1137, 510] width 38 height 30
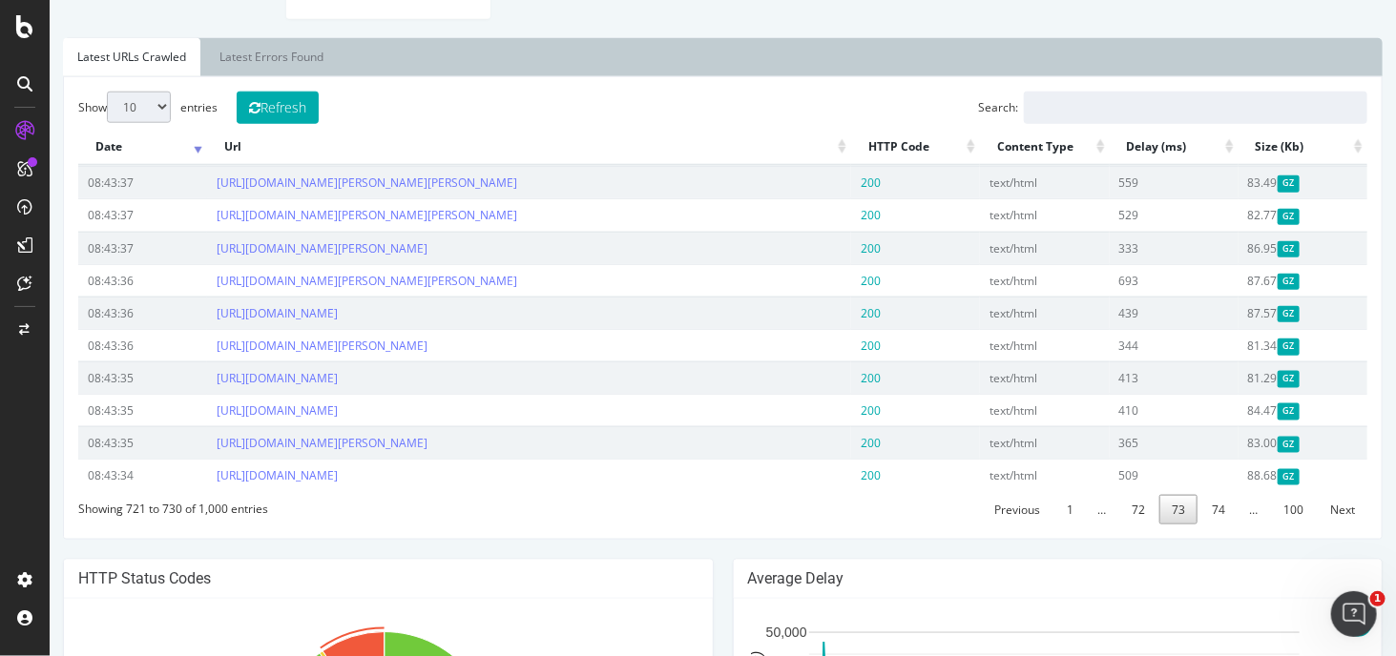
click at [1122, 540] on div "Show 10 25 50 100 entries Refresh Search: Date Url HTTP Code Content Type Delay…" at bounding box center [722, 308] width 1320 height 464
click at [1121, 533] on div "Show 10 25 50 100 entries Refresh Search: Date Url HTTP Code Content Type Delay…" at bounding box center [722, 308] width 1320 height 464
click at [1121, 525] on link "72" at bounding box center [1137, 510] width 38 height 30
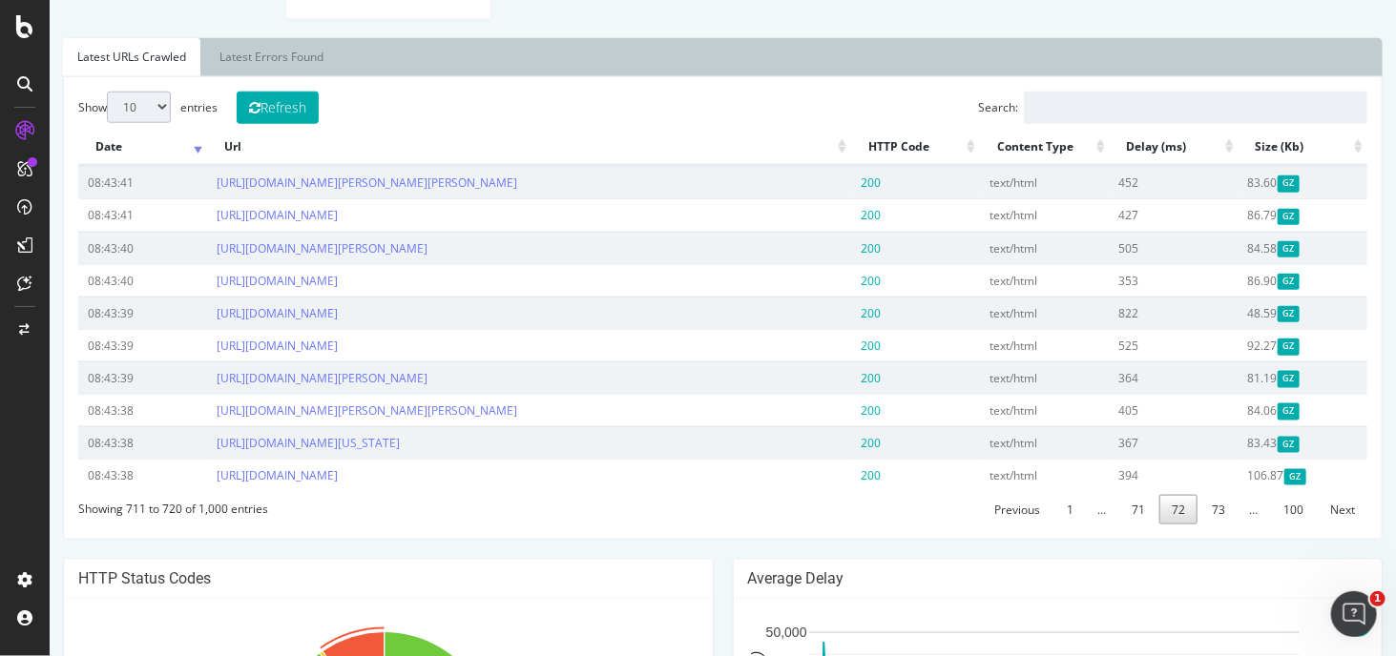
click at [1121, 459] on td "367" at bounding box center [1173, 443] width 129 height 32
click at [1124, 525] on link "71" at bounding box center [1137, 510] width 38 height 30
click at [1124, 589] on h4 "Average Delay" at bounding box center [1057, 579] width 620 height 19
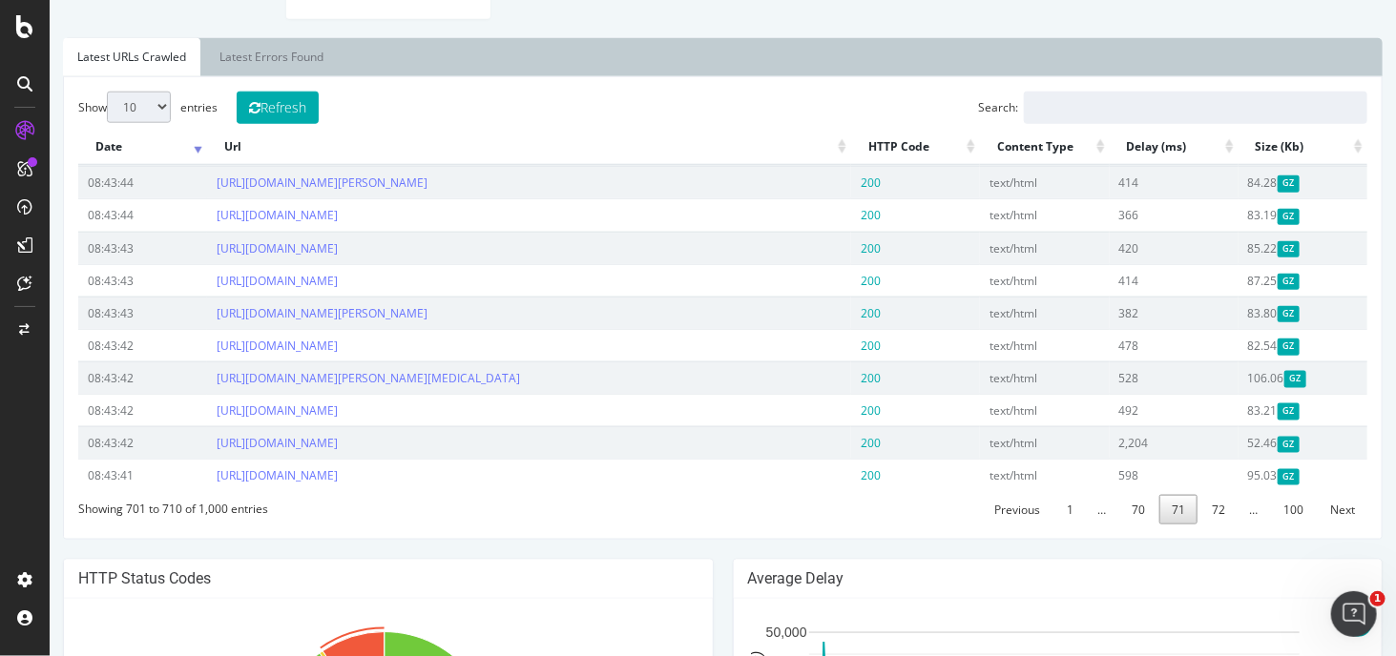
click at [1124, 589] on h4 "Average Delay" at bounding box center [1057, 579] width 620 height 19
click at [1128, 575] on div "NYT (80M URL's Monthly) [DOMAIN_NAME] Your Botify Analysis is on its way Our cr…" at bounding box center [722, 282] width 1346 height 2244
click at [1130, 525] on link "70" at bounding box center [1137, 510] width 38 height 30
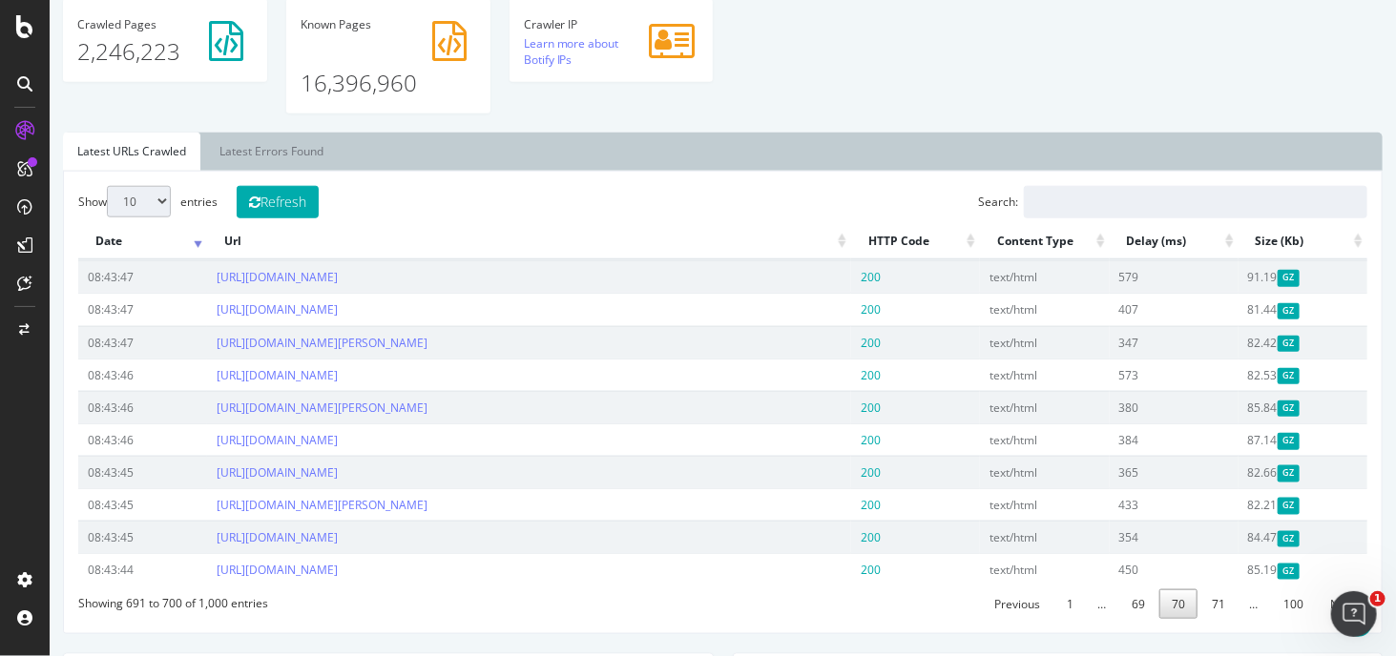
scroll to position [763, 0]
click at [130, 199] on select "10 25 50 100" at bounding box center [138, 202] width 64 height 31
click at [426, 200] on div "Show 10 25 50 100 entries Refresh Search: Date Url HTTP Code Content Type Delay…" at bounding box center [721, 403] width 1289 height 433
click at [296, 156] on link "Latest Errors Found" at bounding box center [270, 153] width 133 height 38
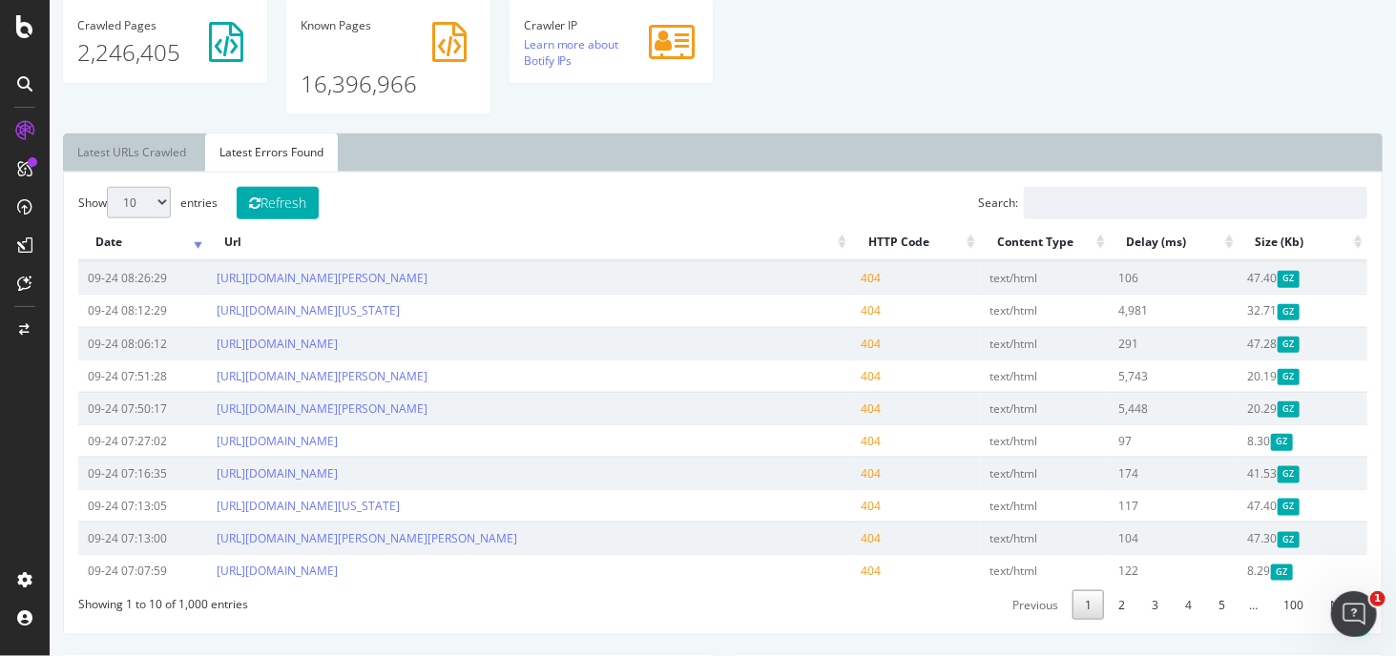
scroll to position [1050, 0]
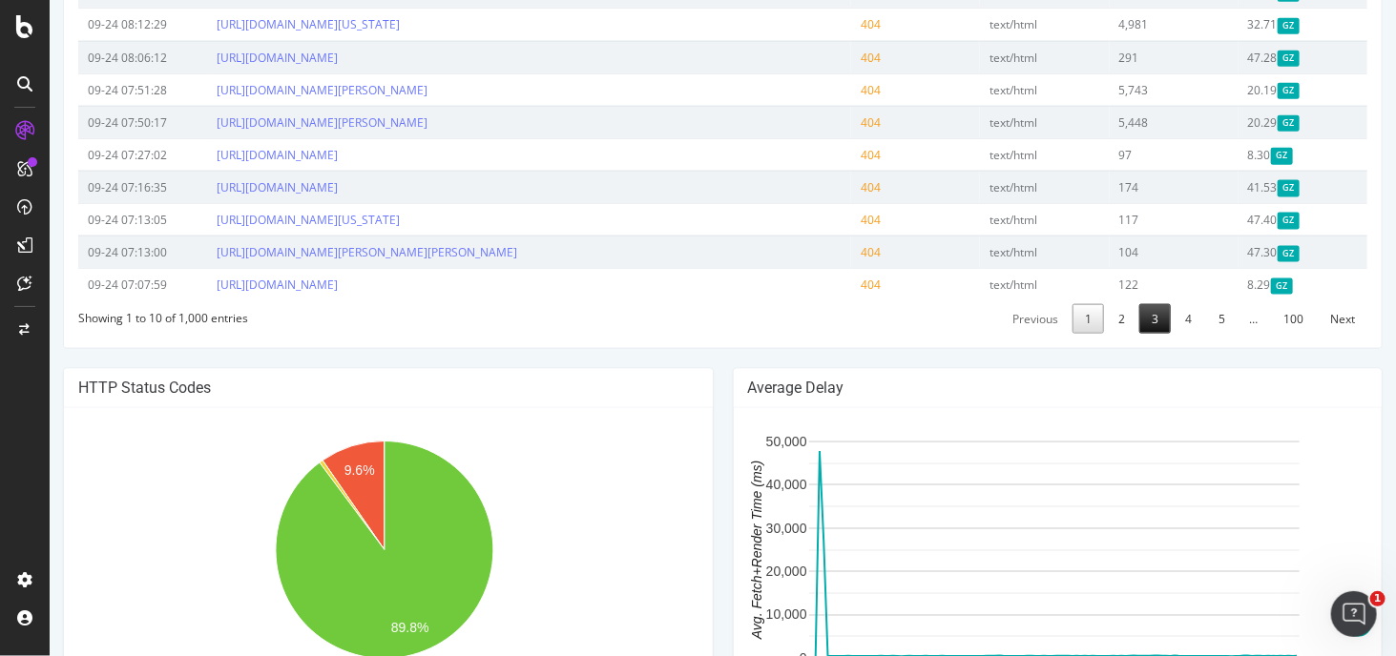
click at [1155, 334] on link "3" at bounding box center [1153, 319] width 31 height 30
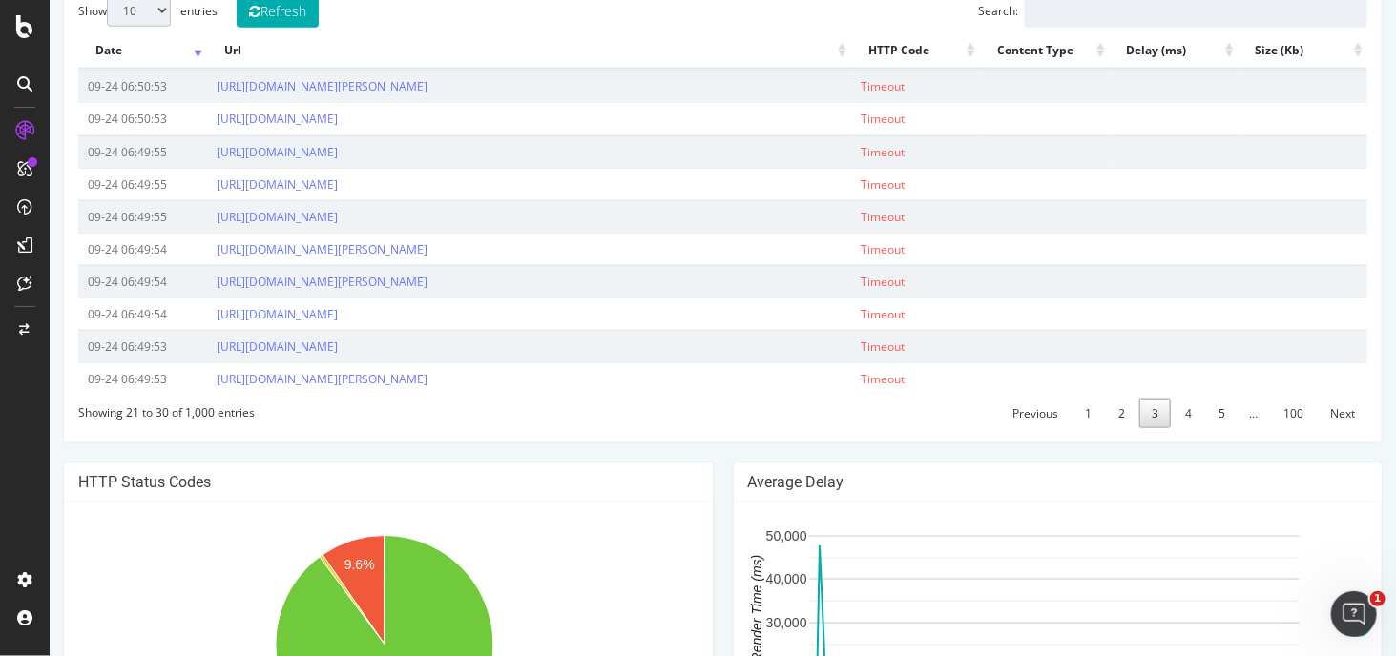
scroll to position [954, 0]
drag, startPoint x: 1186, startPoint y: 430, endPoint x: 1141, endPoint y: 480, distance: 66.9
drag, startPoint x: 1141, startPoint y: 480, endPoint x: 1121, endPoint y: 510, distance: 35.7
click at [1114, 429] on link "2" at bounding box center [1120, 415] width 31 height 30
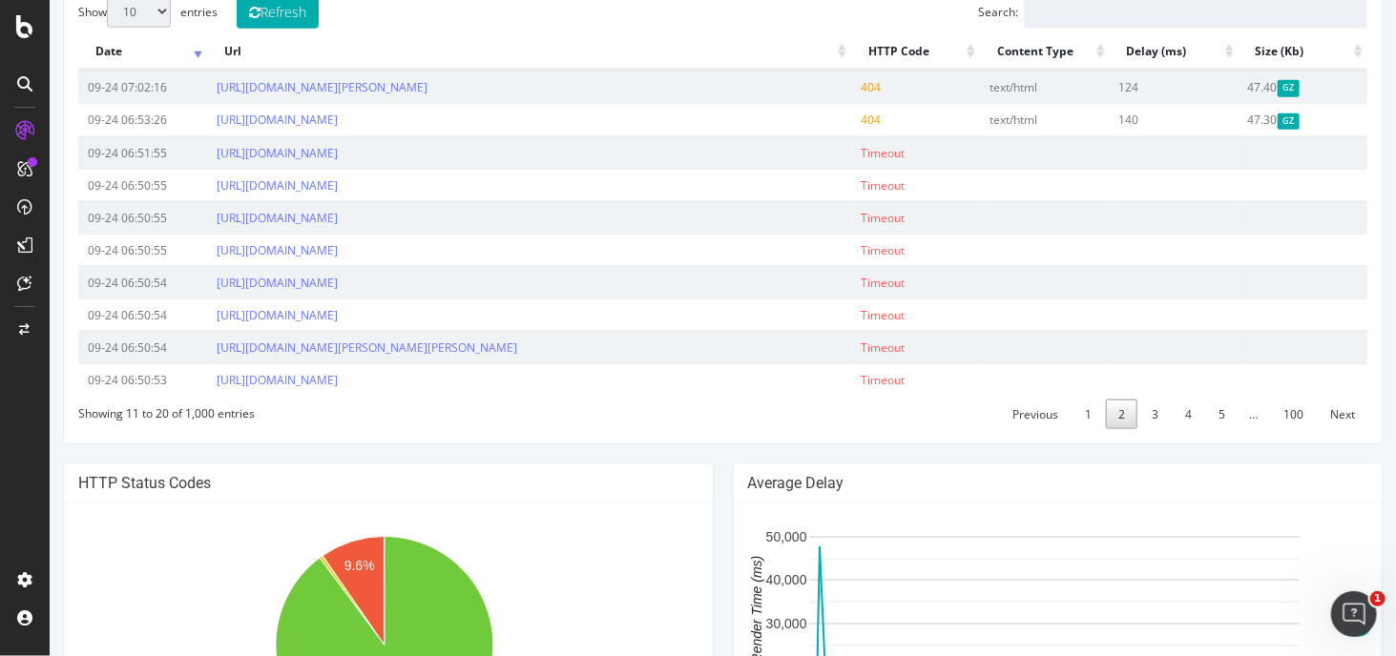
drag, startPoint x: 1105, startPoint y: 482, endPoint x: 870, endPoint y: 373, distance: 258.7
drag, startPoint x: 870, startPoint y: 373, endPoint x: 289, endPoint y: 483, distance: 591.4
click at [289, 429] on div "Show 10 25 50 100 entries Refresh Search: Date Url HTTP Code Content Type Delay…" at bounding box center [721, 212] width 1289 height 433
click at [1173, 429] on link "4" at bounding box center [1187, 415] width 31 height 30
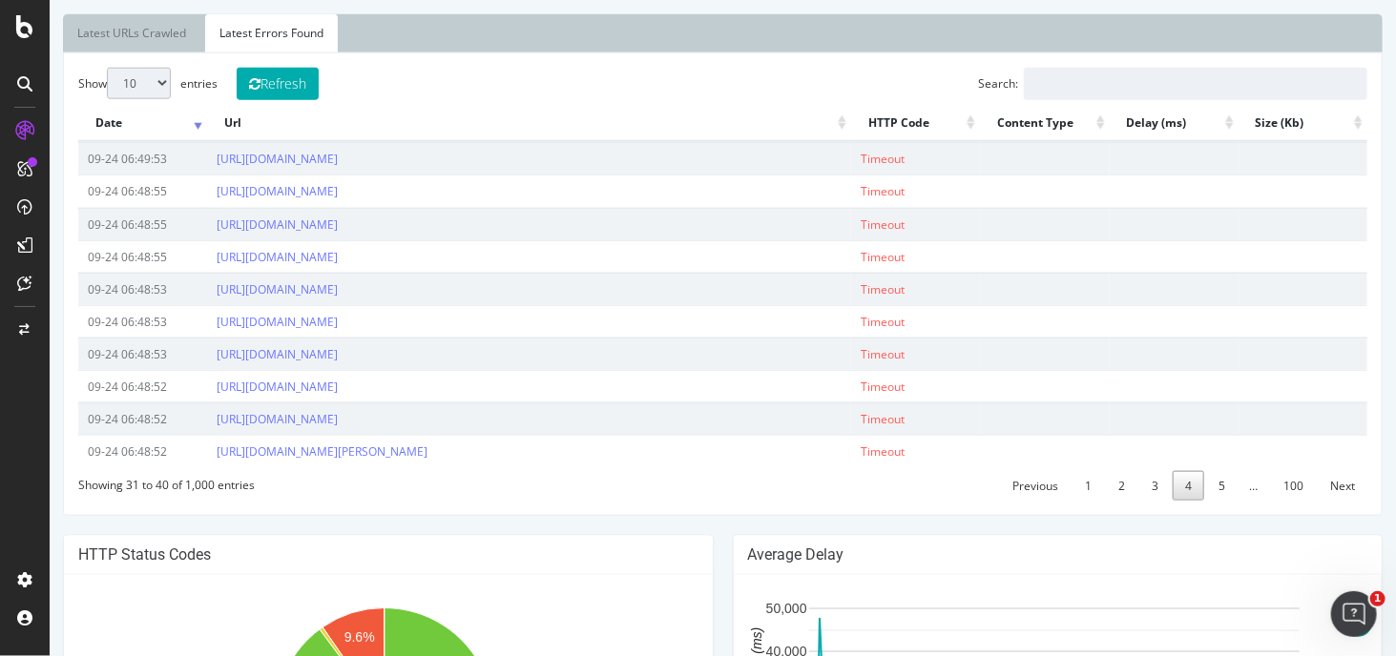
scroll to position [914, 0]
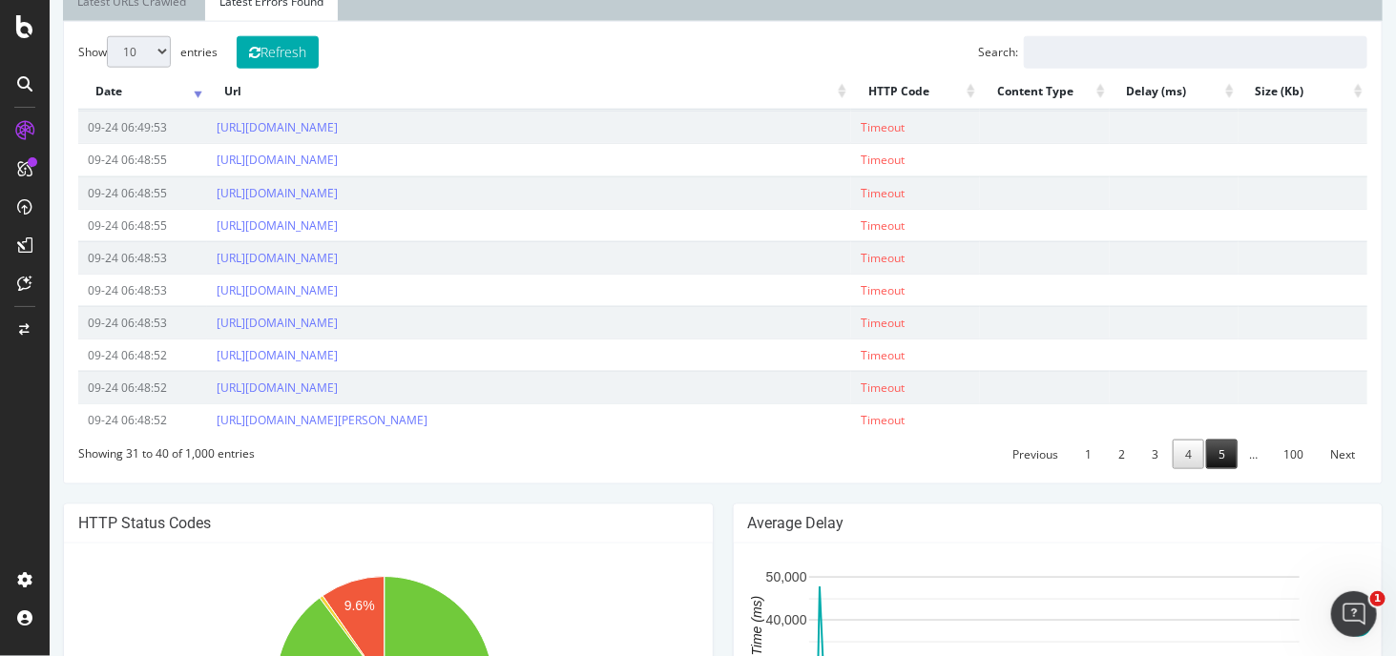
click at [1205, 469] on link "5" at bounding box center [1220, 455] width 31 height 30
click at [1205, 469] on link "6" at bounding box center [1220, 455] width 31 height 30
click at [1206, 469] on link "7" at bounding box center [1220, 455] width 31 height 30
click at [1211, 469] on link "8" at bounding box center [1220, 455] width 31 height 30
click at [1213, 469] on link "9" at bounding box center [1220, 455] width 31 height 30
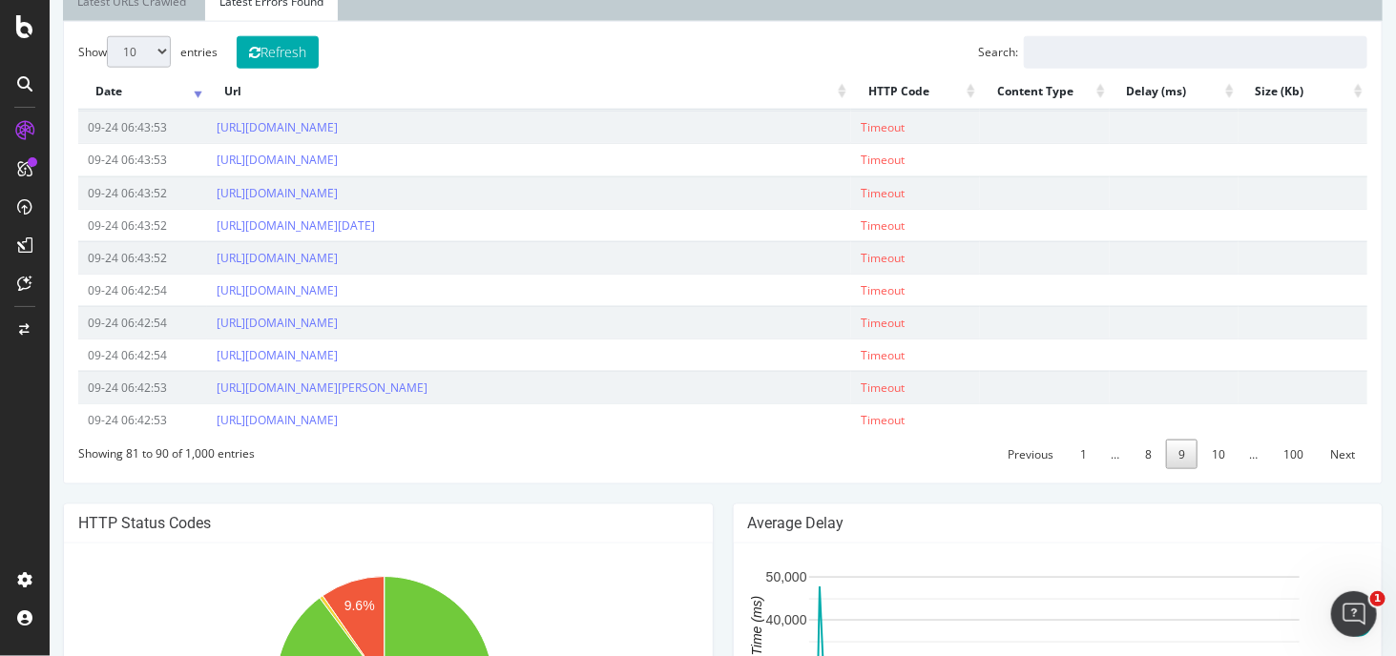
click at [1213, 469] on link "10" at bounding box center [1217, 455] width 38 height 30
click at [1213, 469] on div "Previous 1 … 8 9 10 … 100 Next" at bounding box center [1179, 453] width 374 height 32
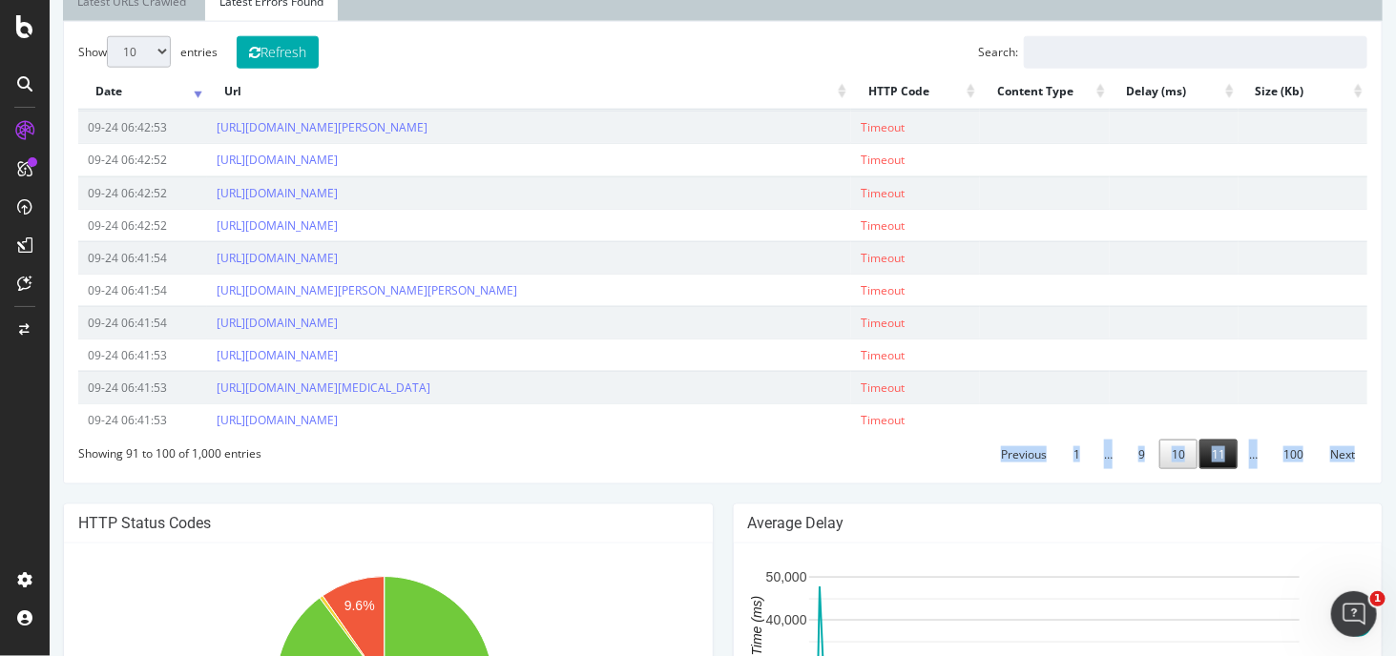
click at [1213, 469] on link "11" at bounding box center [1217, 455] width 38 height 30
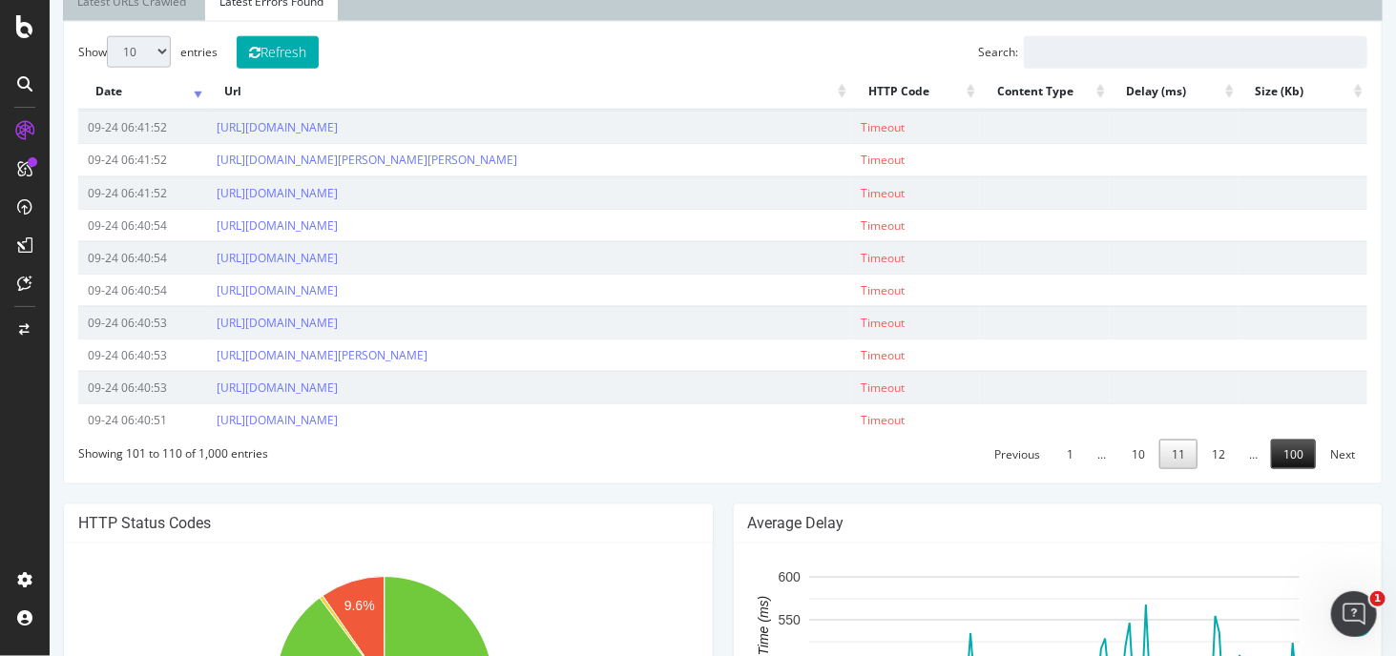
click at [1282, 469] on link "100" at bounding box center [1292, 455] width 45 height 30
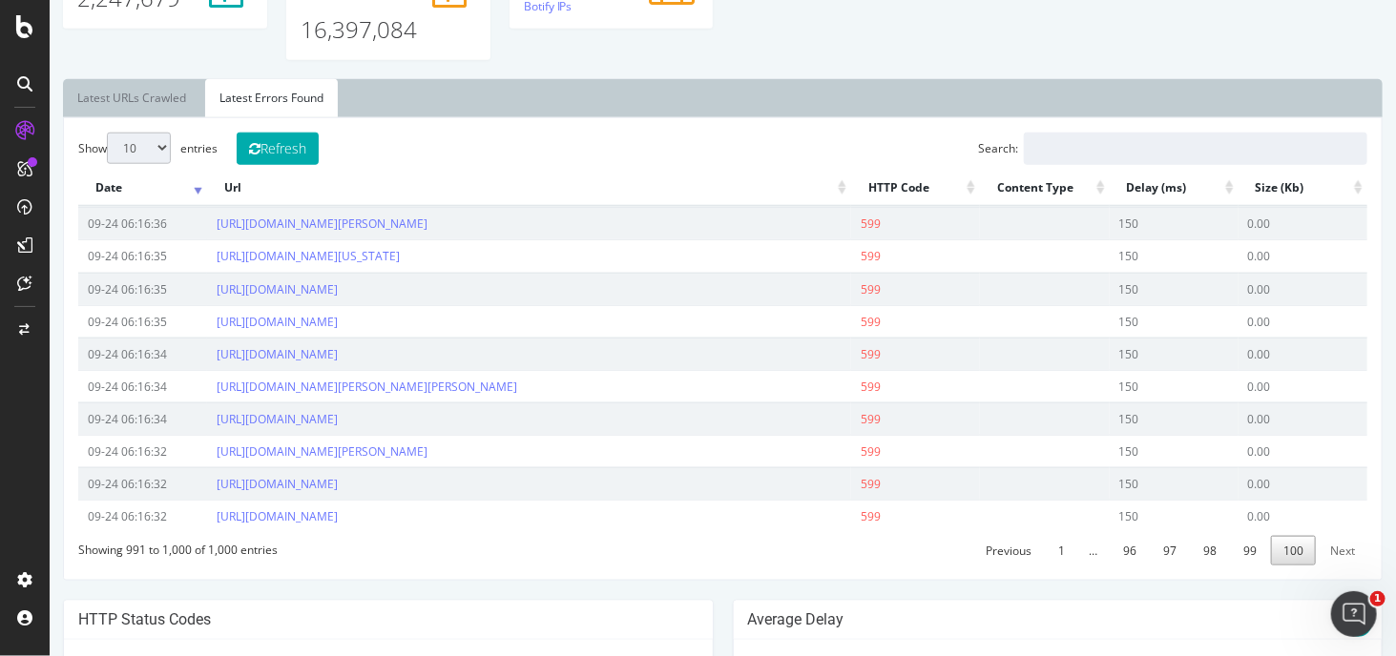
scroll to position [819, 0]
click at [1201, 565] on link "98" at bounding box center [1209, 550] width 38 height 30
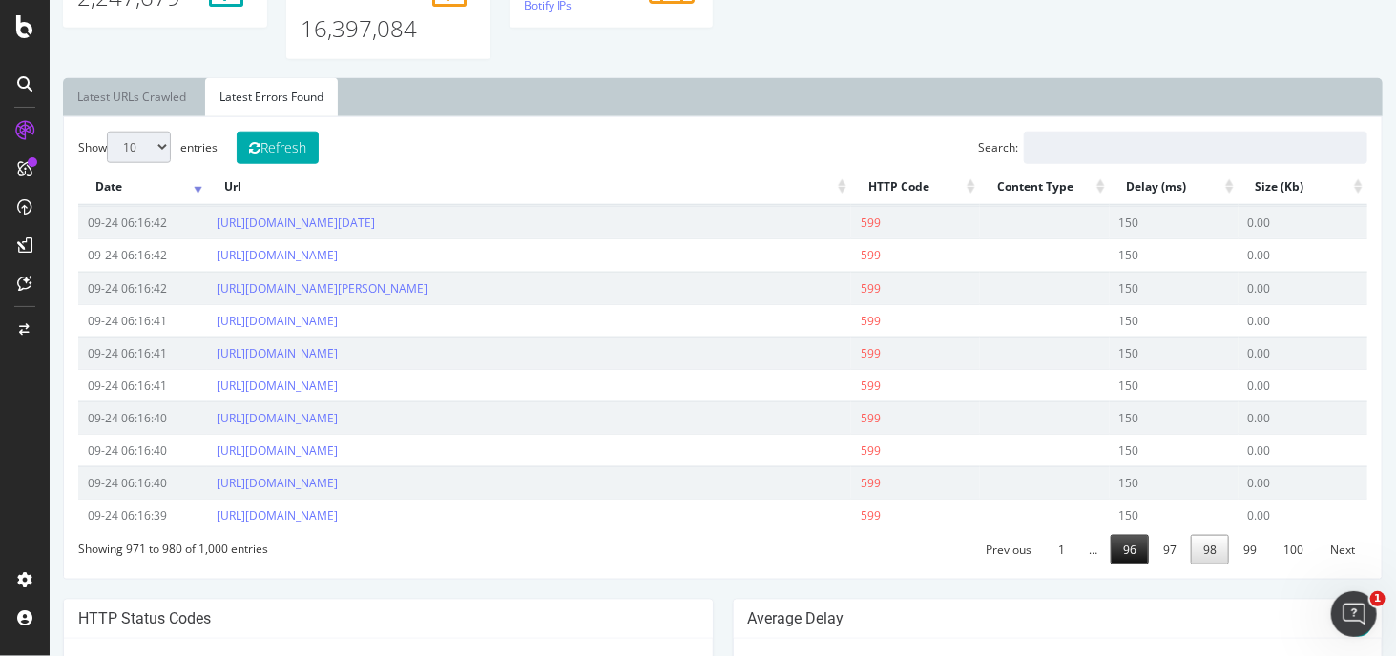
click at [1131, 560] on link "96" at bounding box center [1129, 550] width 38 height 30
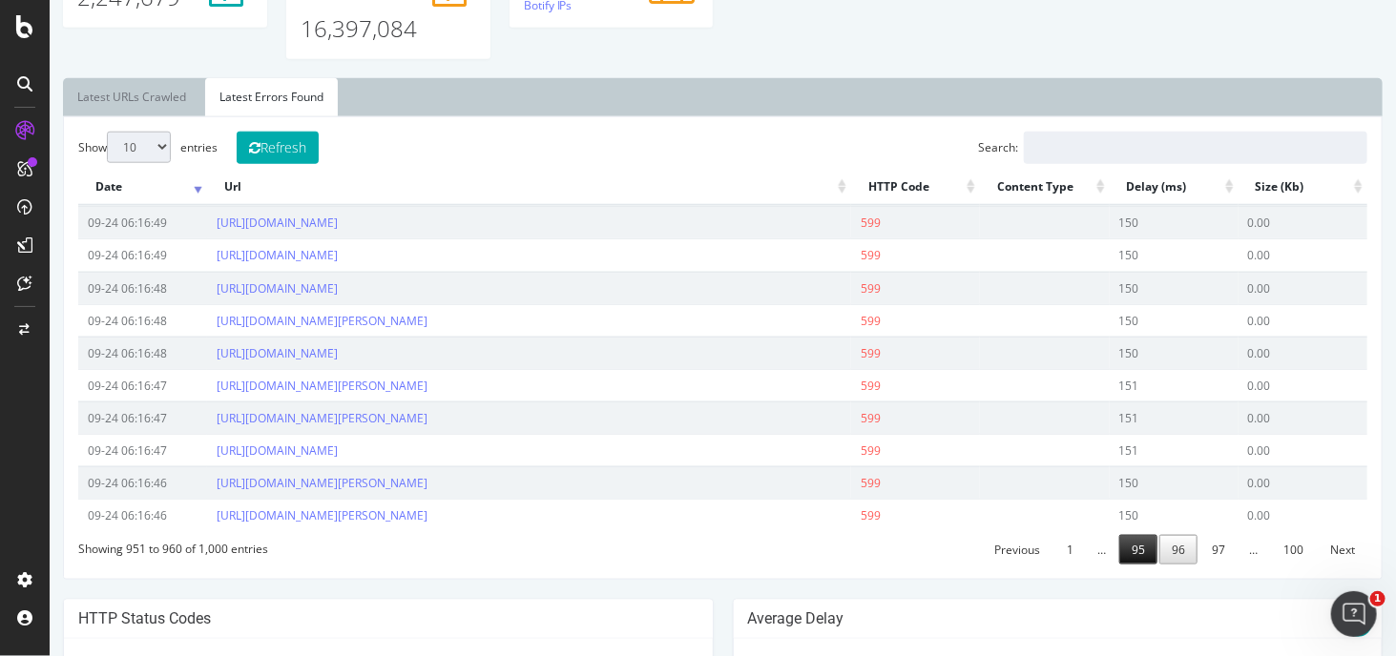
click at [1135, 565] on link "95" at bounding box center [1137, 550] width 38 height 30
click at [1131, 565] on link "94" at bounding box center [1137, 550] width 38 height 30
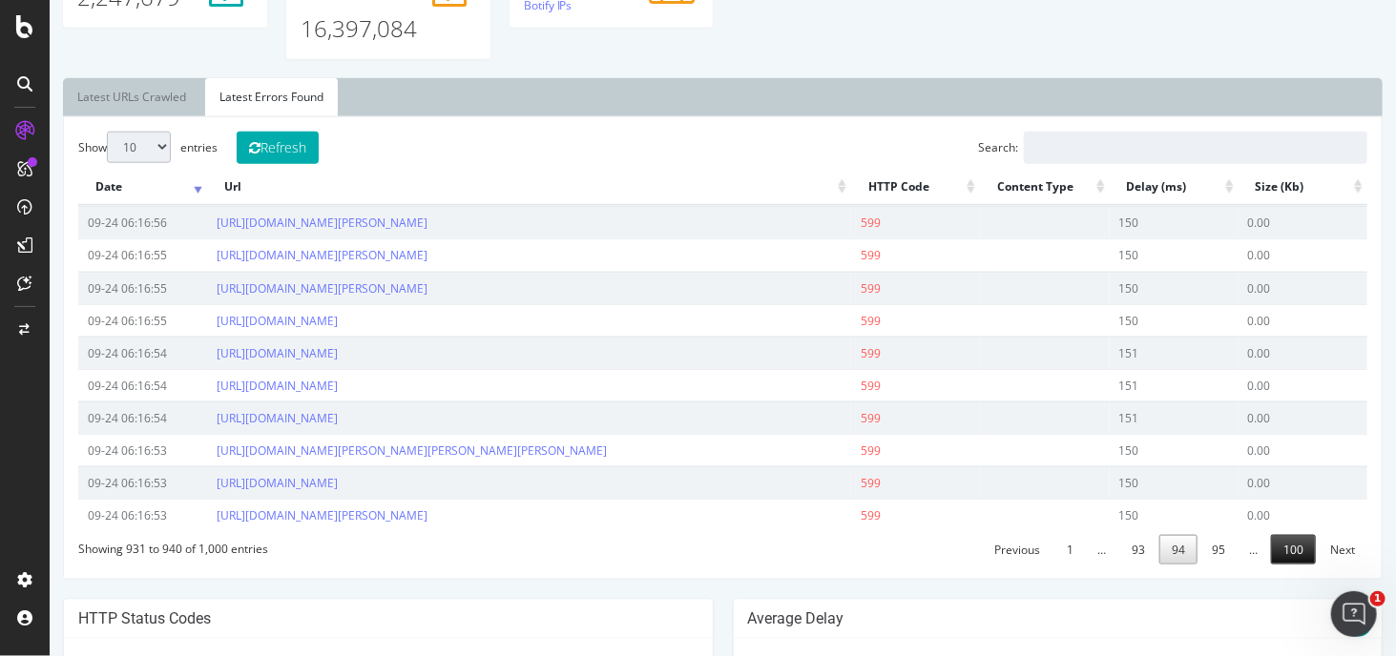
click at [1271, 540] on link "100" at bounding box center [1292, 550] width 45 height 30
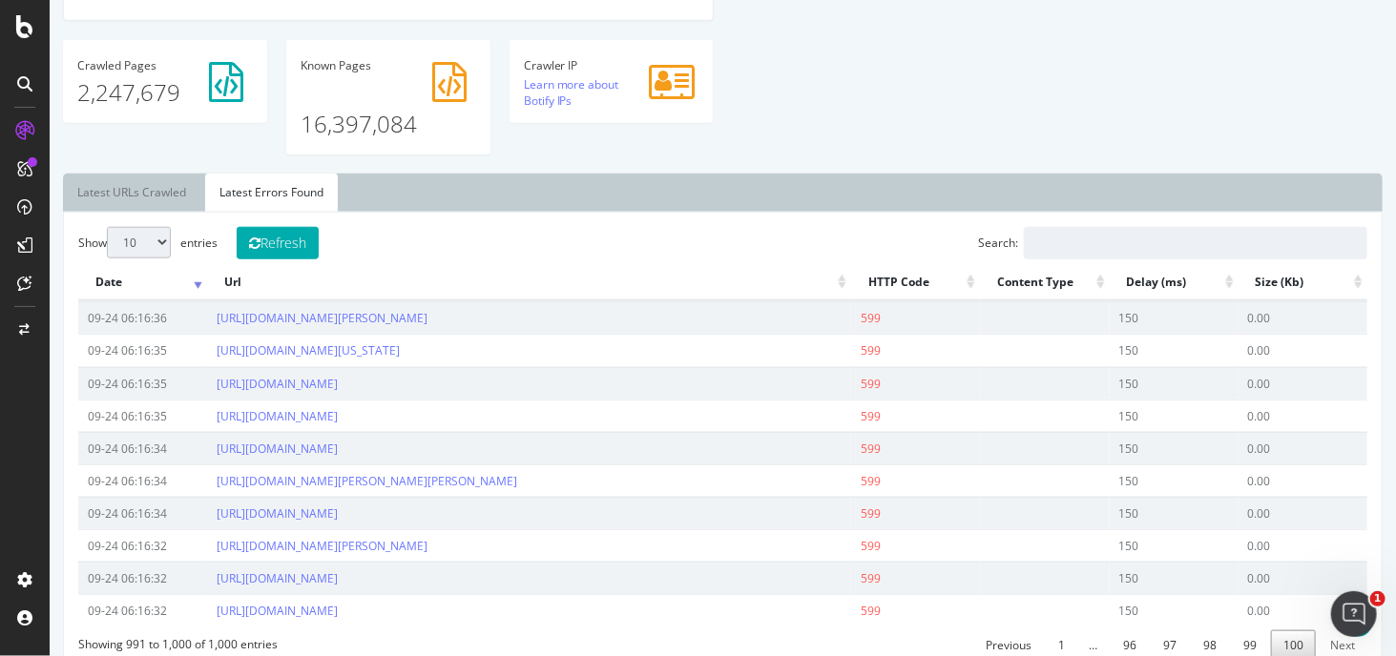
scroll to position [723, 0]
click at [222, 254] on div "Show 10 25 50 100 entries Refresh Search: Date Url HTTP Code Content Type Delay…" at bounding box center [721, 443] width 1289 height 433
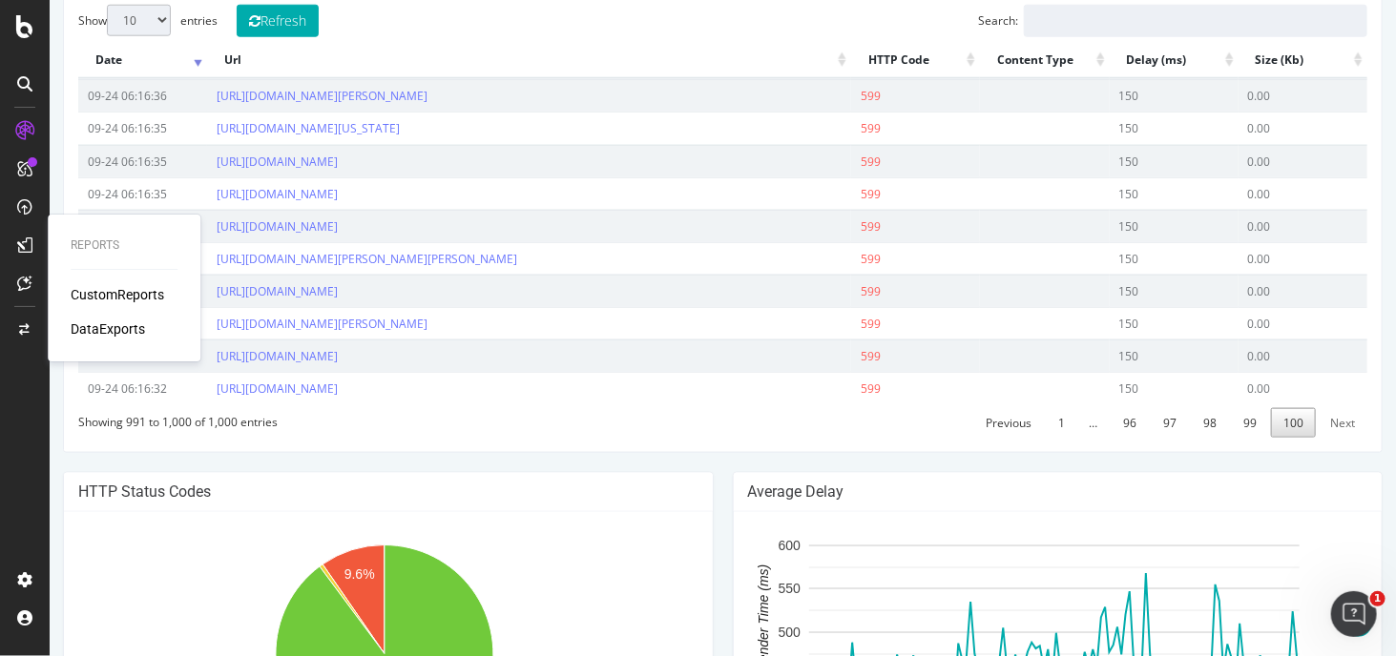
scroll to position [819, 0]
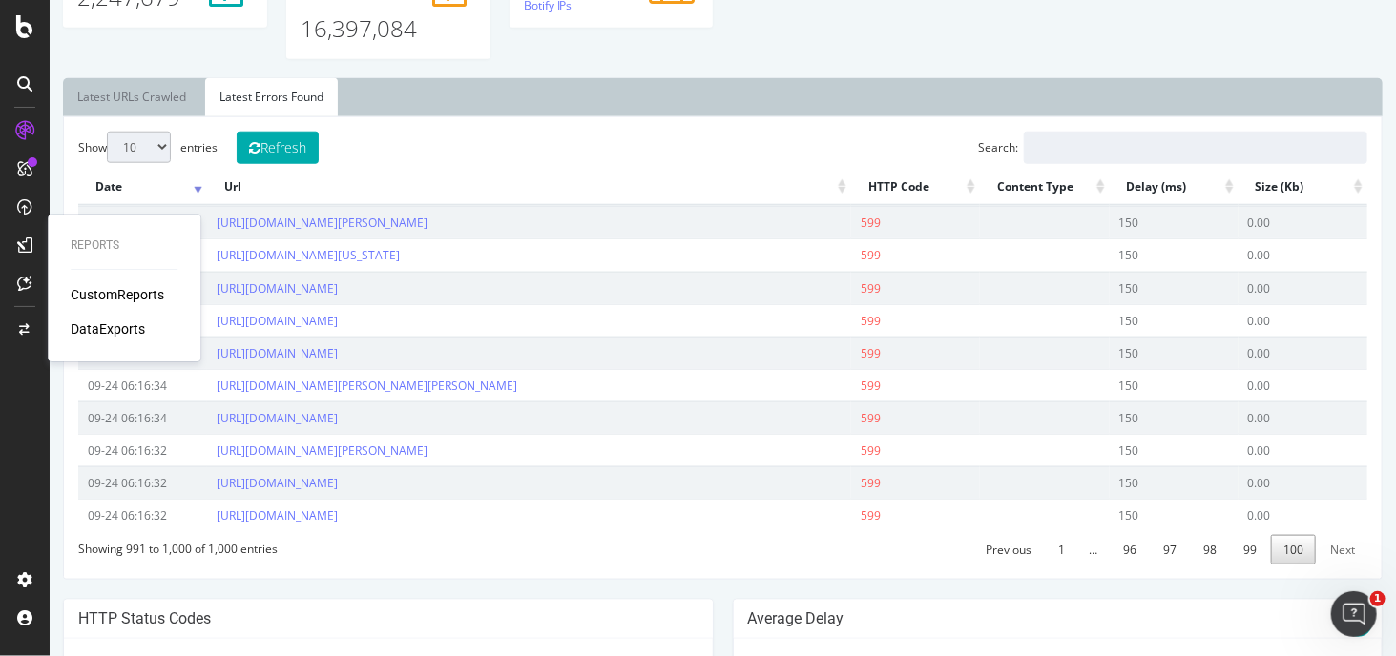
click at [153, 143] on select "10 25 50 100" at bounding box center [138, 147] width 64 height 31
select select "100"
click at [106, 132] on select "10 25 50 100" at bounding box center [138, 147] width 64 height 31
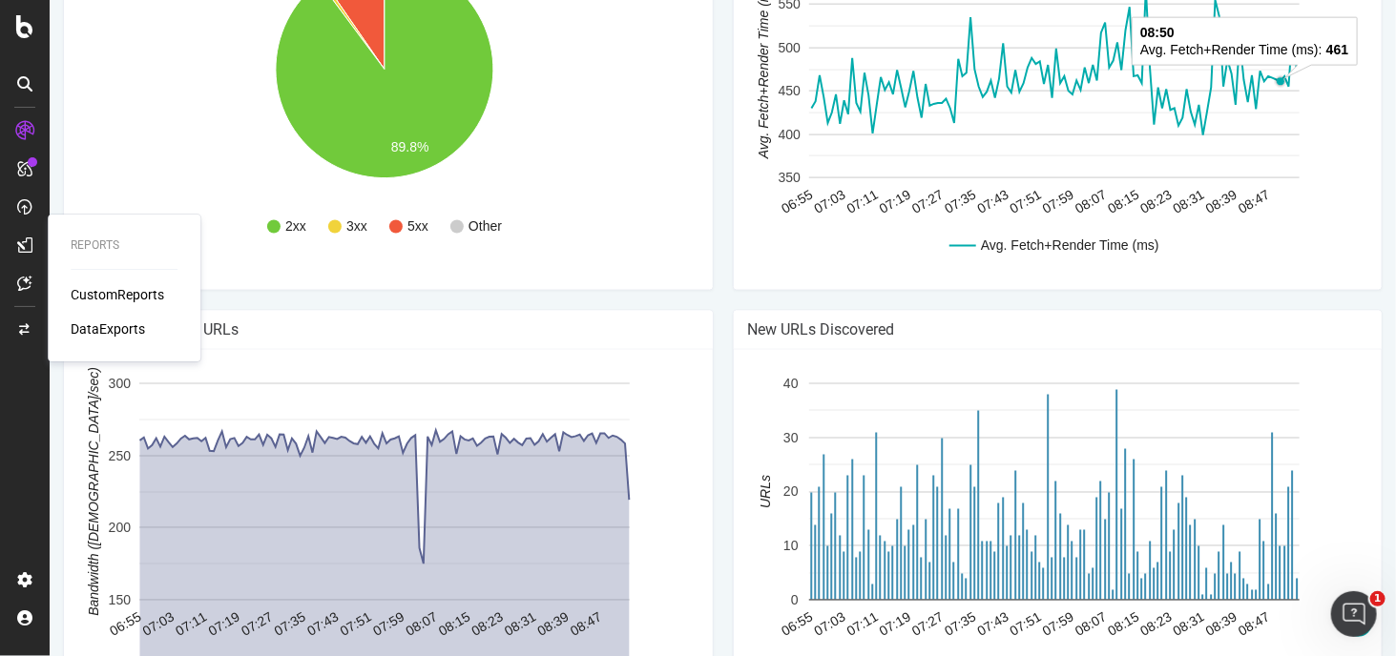
scroll to position [4349, 0]
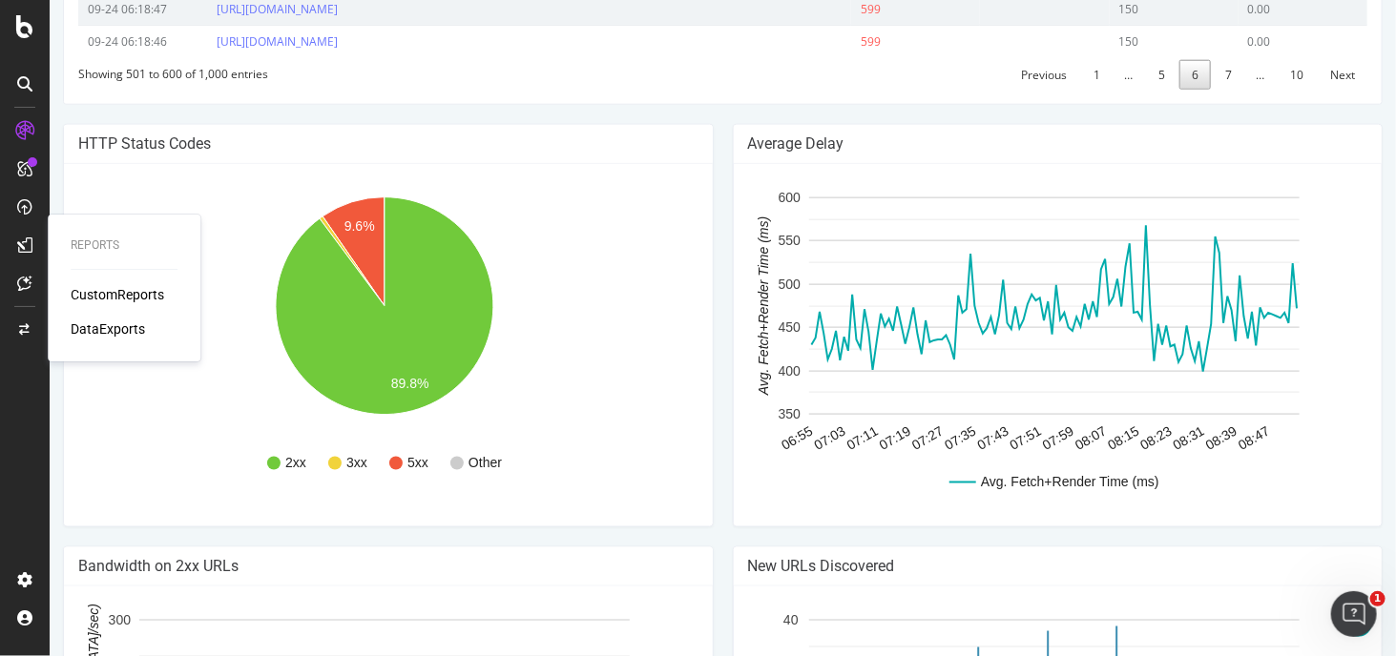
scroll to position [4254, 0]
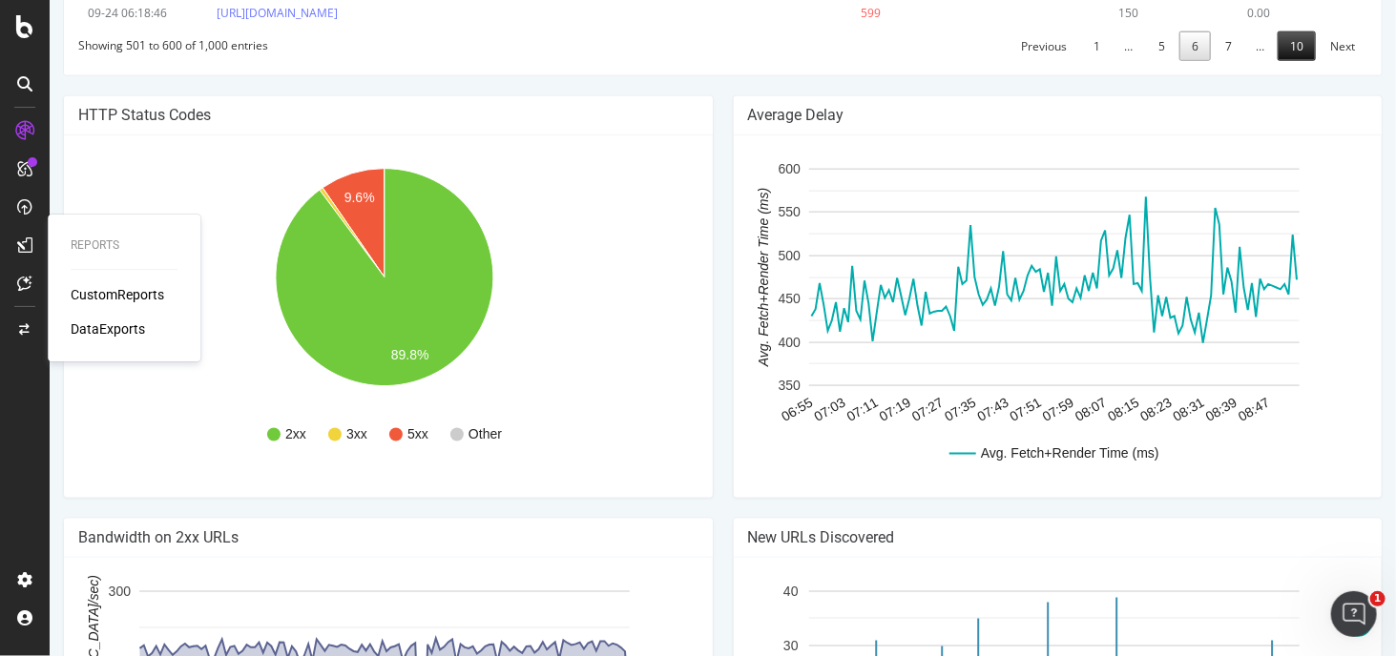
click at [1295, 61] on link "10" at bounding box center [1296, 46] width 38 height 30
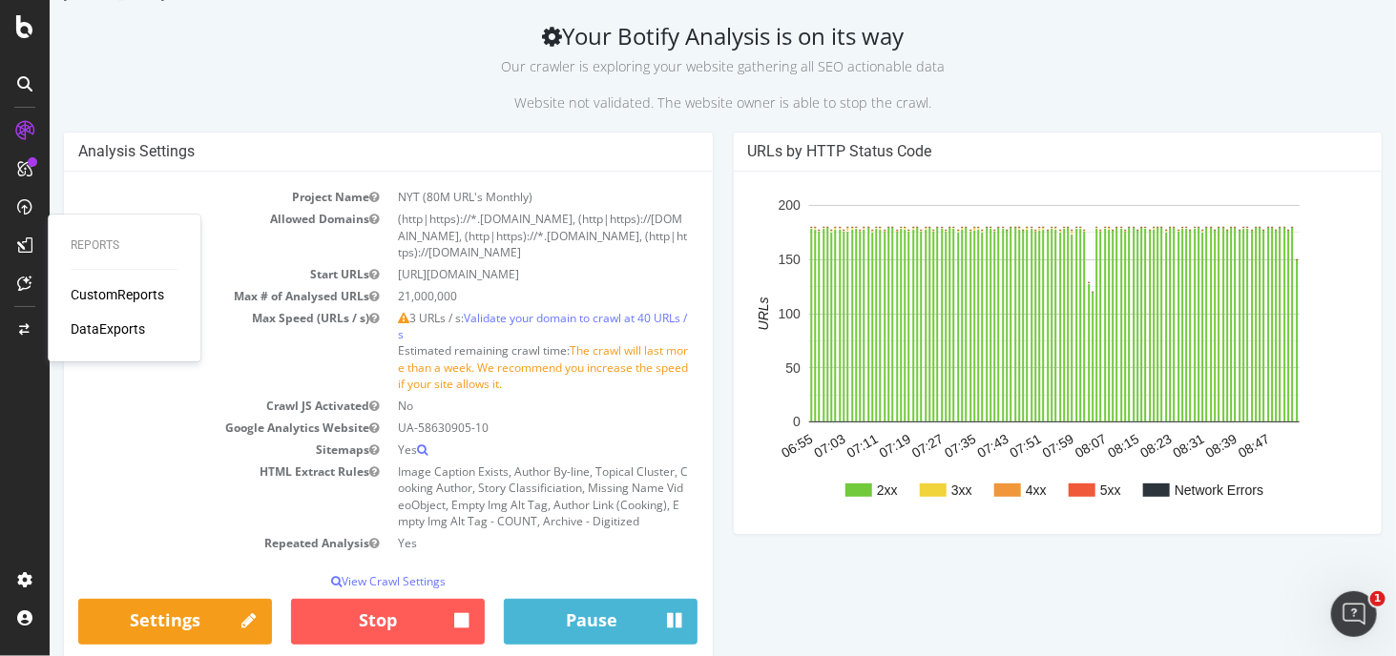
scroll to position [191, 0]
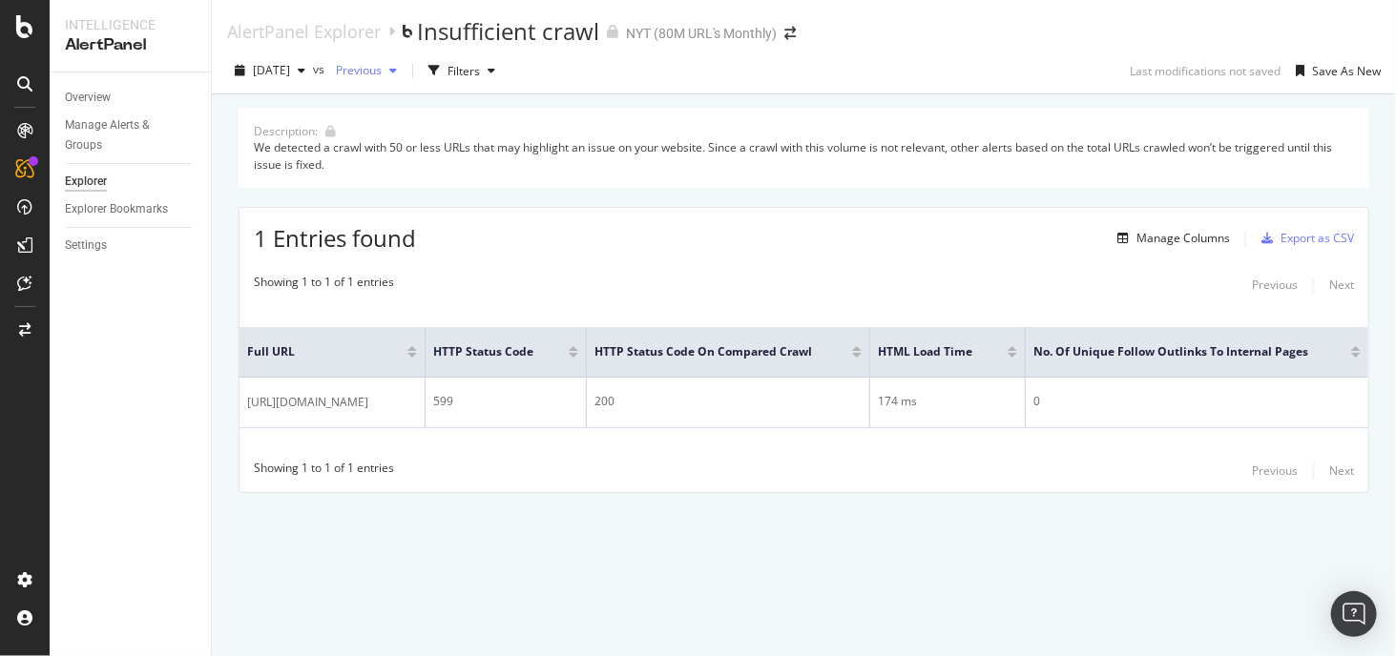
click at [382, 68] on span "Previous" at bounding box center [354, 70] width 53 height 16
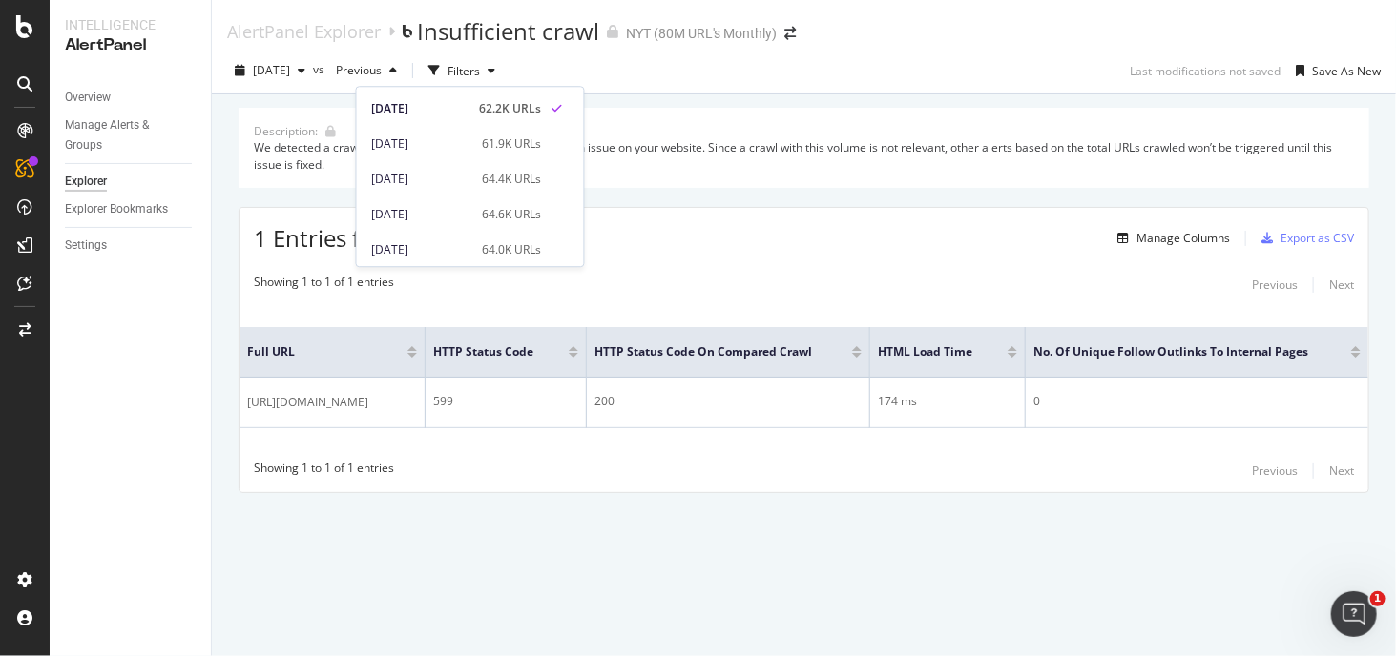
click at [813, 269] on div "Showing 1 to 1 of 1 entries Previous Next Full URL HTTP Status Code HTTP Status…" at bounding box center [803, 378] width 1129 height 228
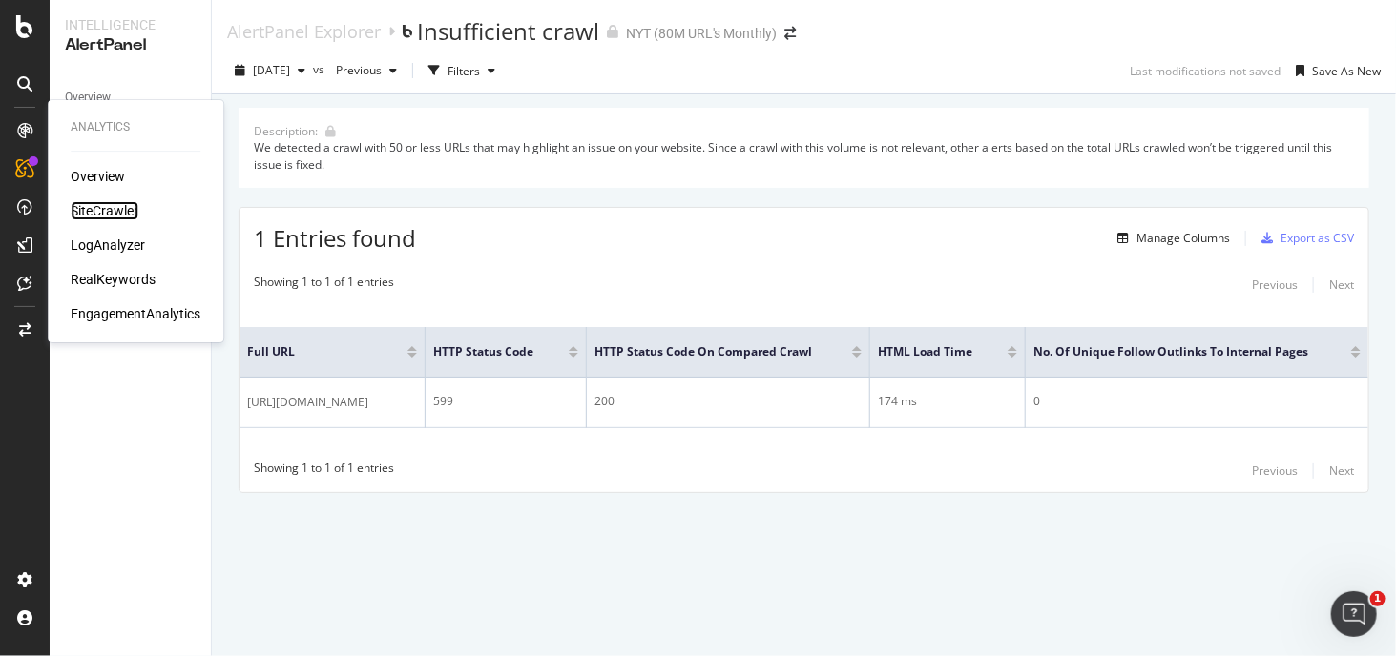
click at [86, 208] on div "SiteCrawler" at bounding box center [105, 210] width 68 height 19
